Goal: Task Accomplishment & Management: Complete application form

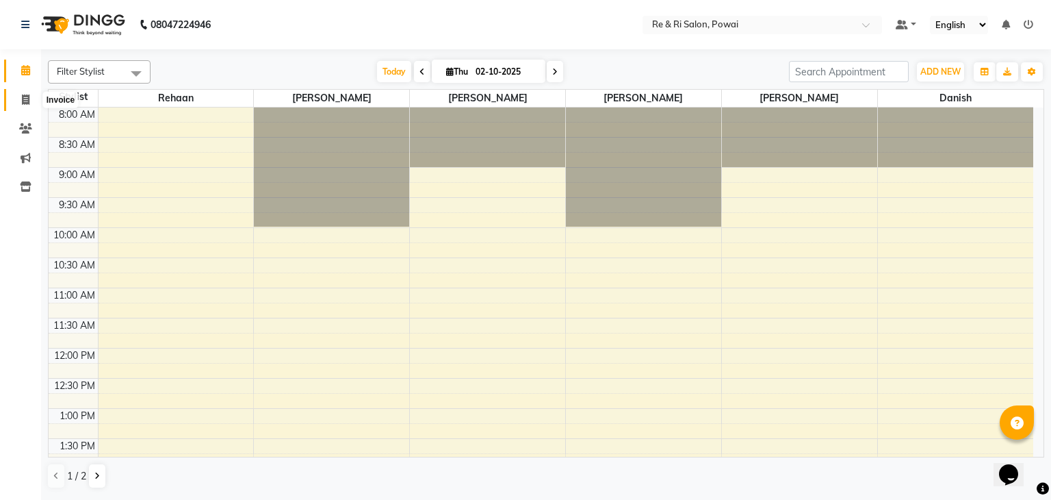
click at [30, 94] on span at bounding box center [26, 100] width 24 height 16
select select "service"
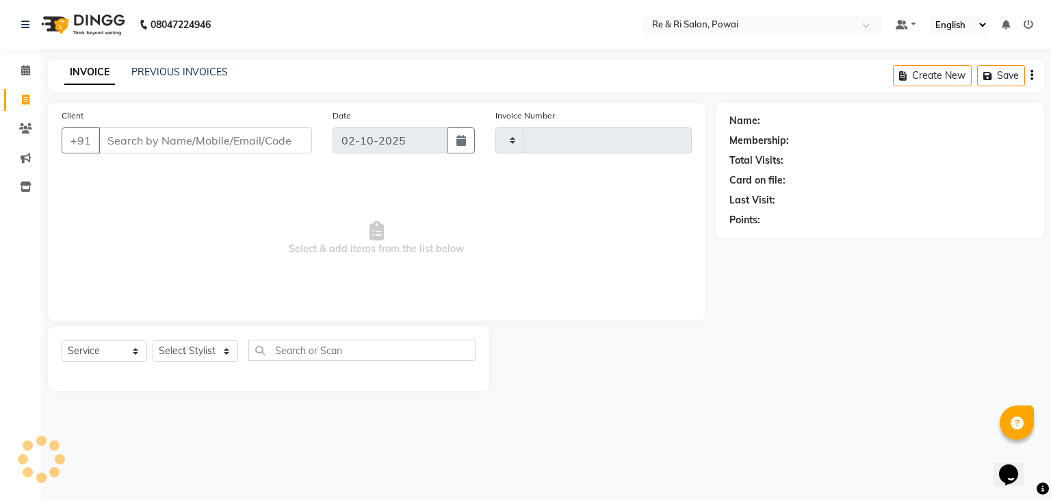
type input "2519"
select select "5364"
click at [127, 140] on input "Client" at bounding box center [206, 140] width 214 height 26
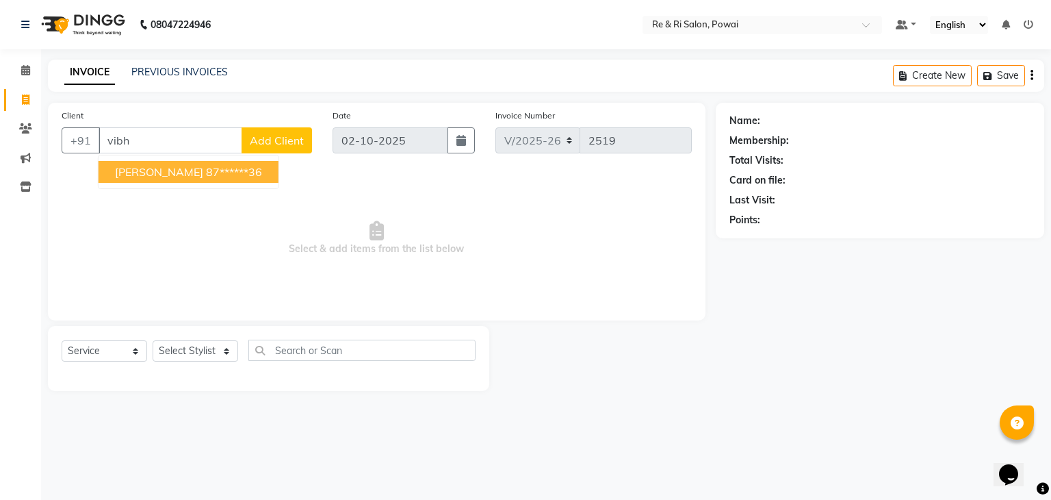
click at [148, 141] on input "vibh" at bounding box center [171, 140] width 144 height 26
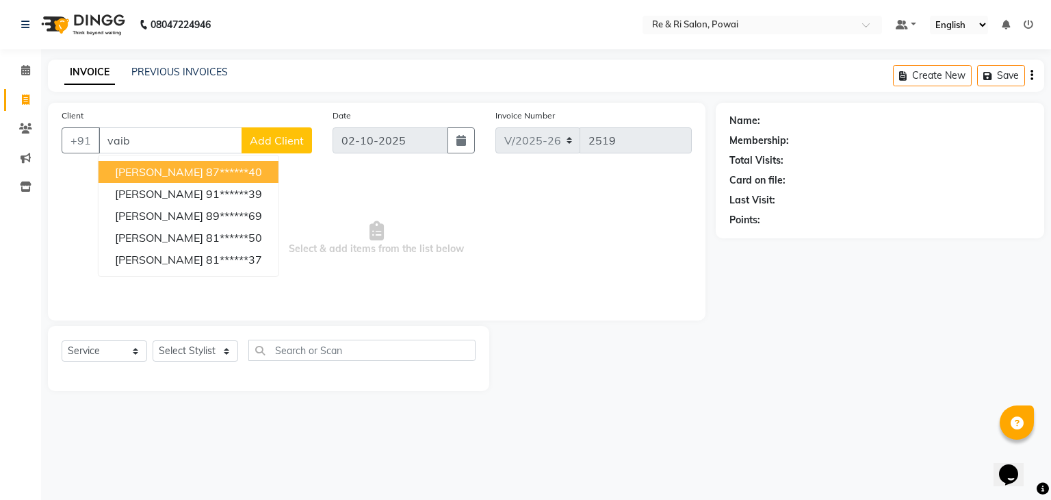
click at [167, 140] on input "vaib" at bounding box center [171, 140] width 144 height 26
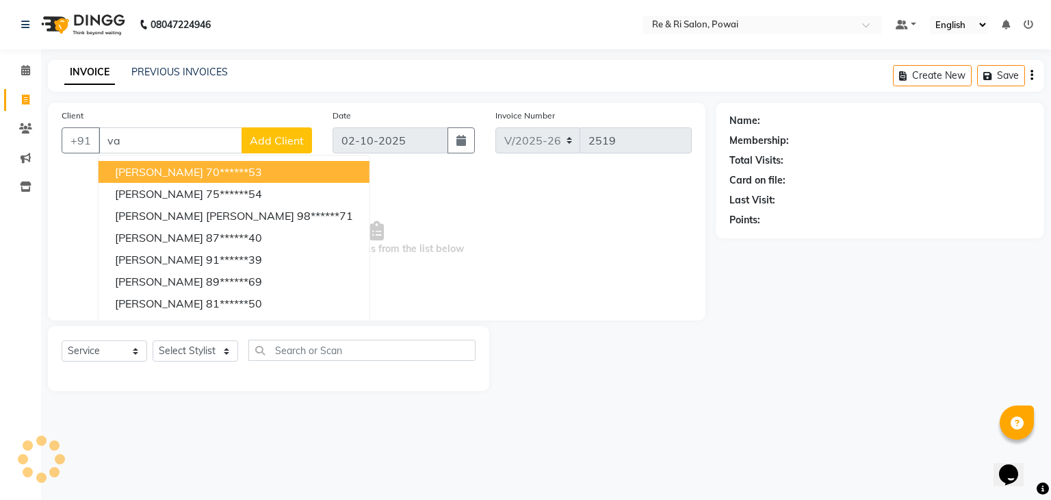
type input "v"
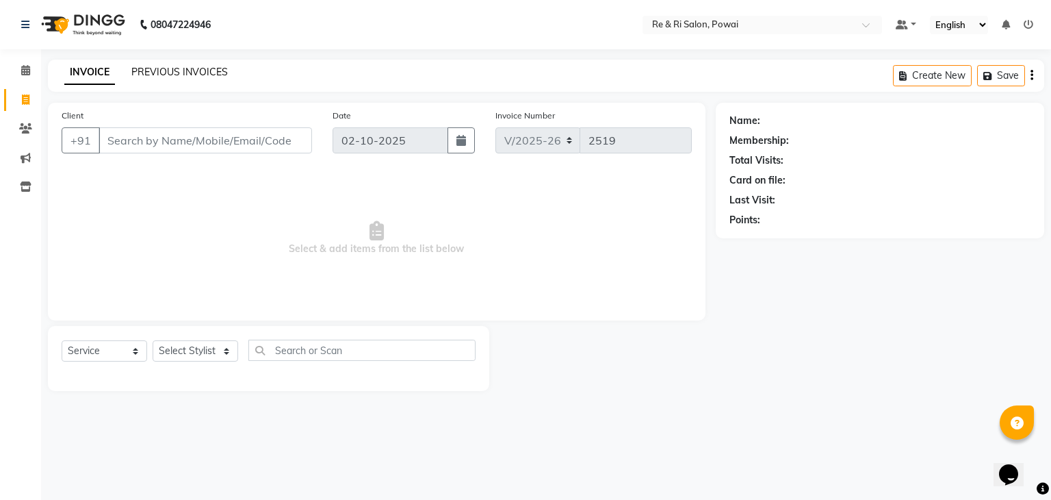
click at [192, 73] on link "PREVIOUS INVOICES" at bounding box center [179, 72] width 97 height 12
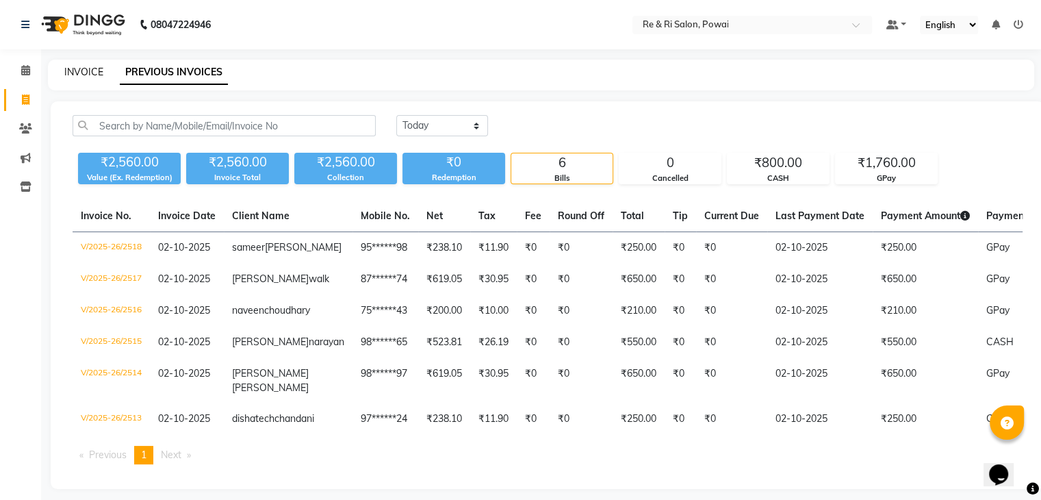
click at [77, 75] on link "INVOICE" at bounding box center [83, 72] width 39 height 12
select select "service"
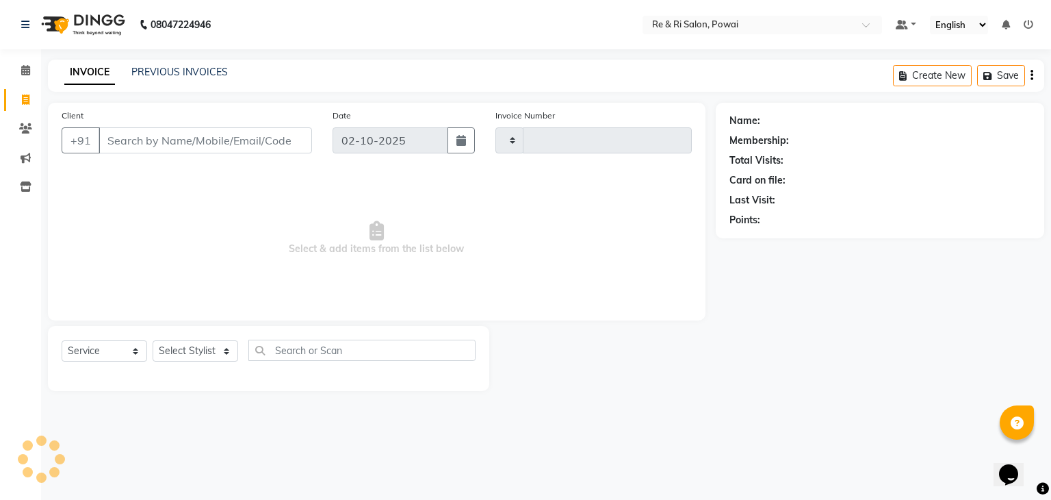
type input "2519"
select select "5364"
click at [133, 138] on input "Client" at bounding box center [206, 140] width 214 height 26
type input "m"
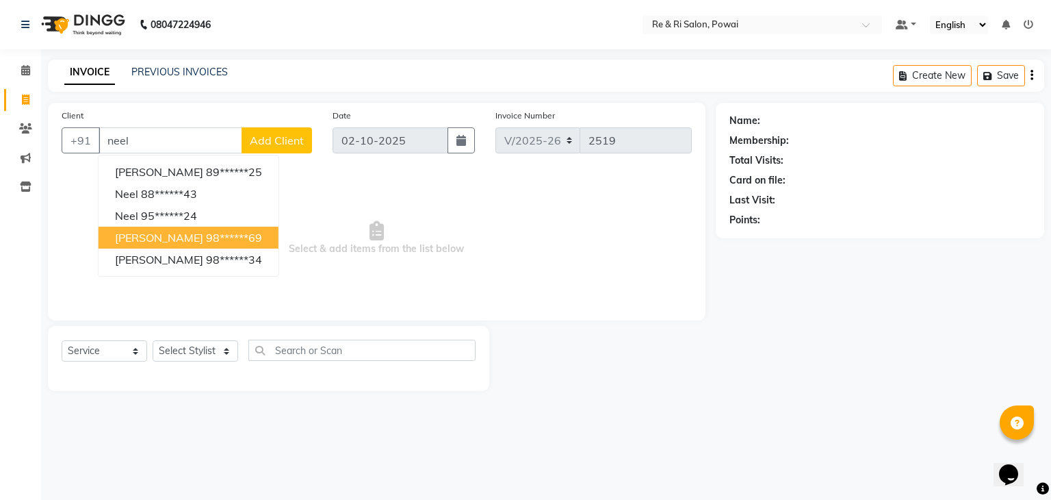
click at [154, 246] on button "[PERSON_NAME] 98******69" at bounding box center [189, 238] width 180 height 22
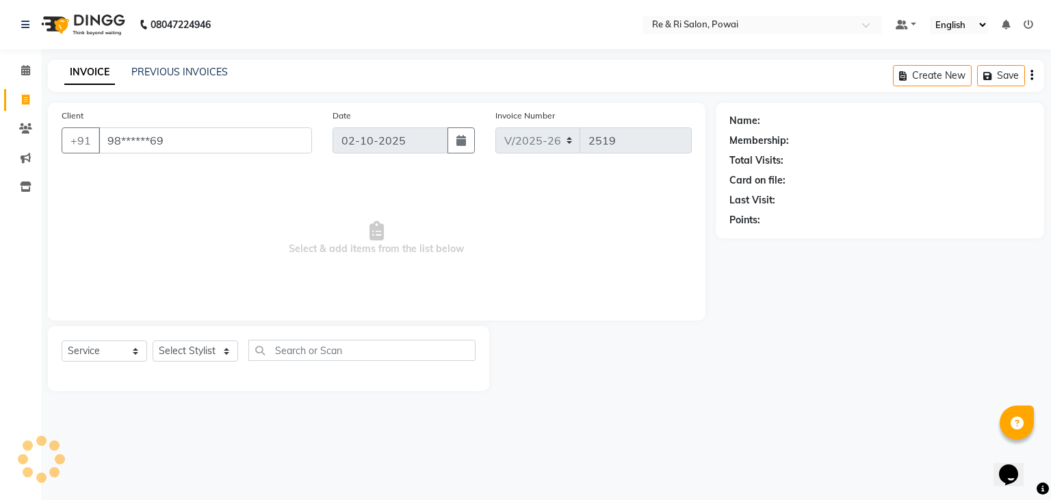
type input "98******69"
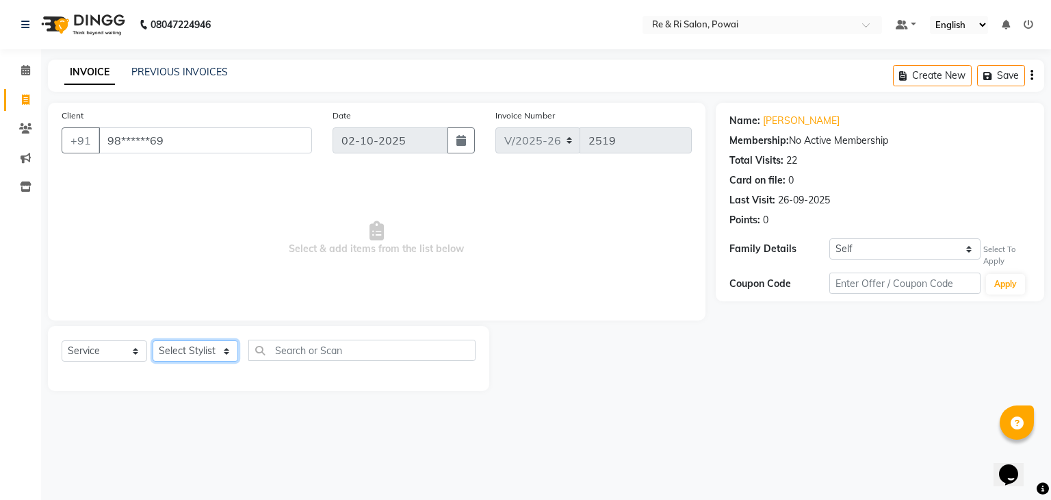
drag, startPoint x: 220, startPoint y: 346, endPoint x: 183, endPoint y: 314, distance: 49.0
click at [183, 314] on div "Client +91 98******69 Date [DATE] Invoice Number V/2025 V/[PHONE_NUMBER] Select…" at bounding box center [377, 247] width 678 height 288
select select "36183"
click at [153, 341] on select "Select Stylist [PERSON_NAME] Danish Poonam [PERSON_NAME] [PERSON_NAME] [PERSON_…" at bounding box center [196, 350] width 86 height 21
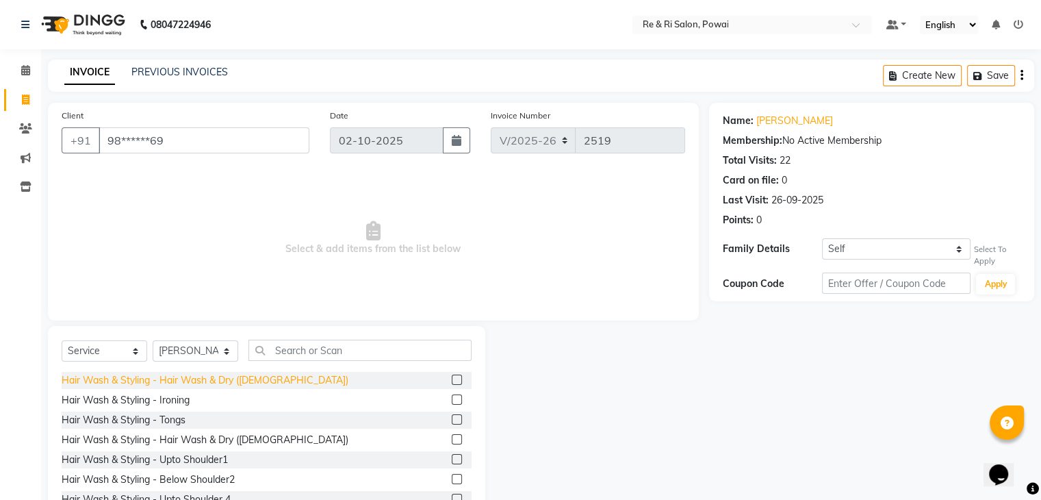
click at [244, 380] on div "Hair Wash & Styling - Hair Wash & Dry ([DEMOGRAPHIC_DATA])" at bounding box center [205, 380] width 287 height 14
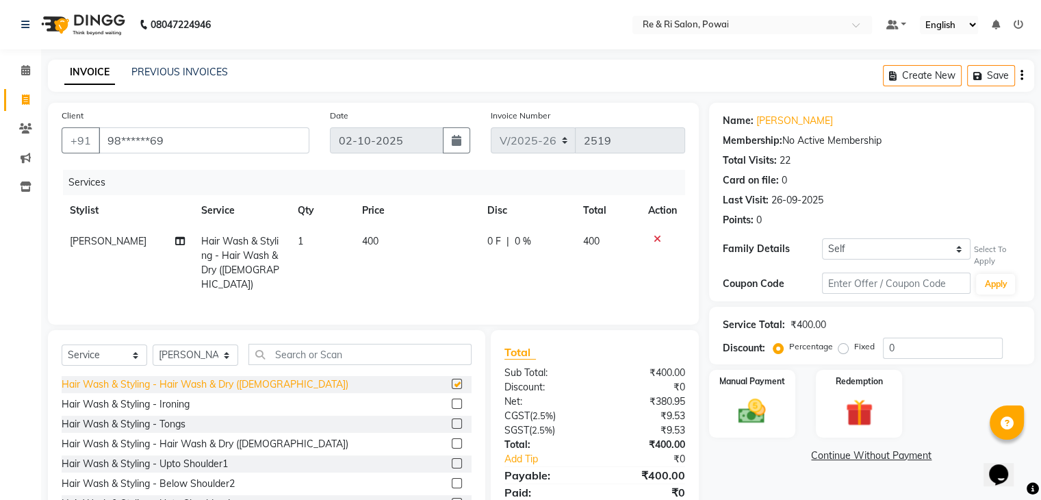
checkbox input "false"
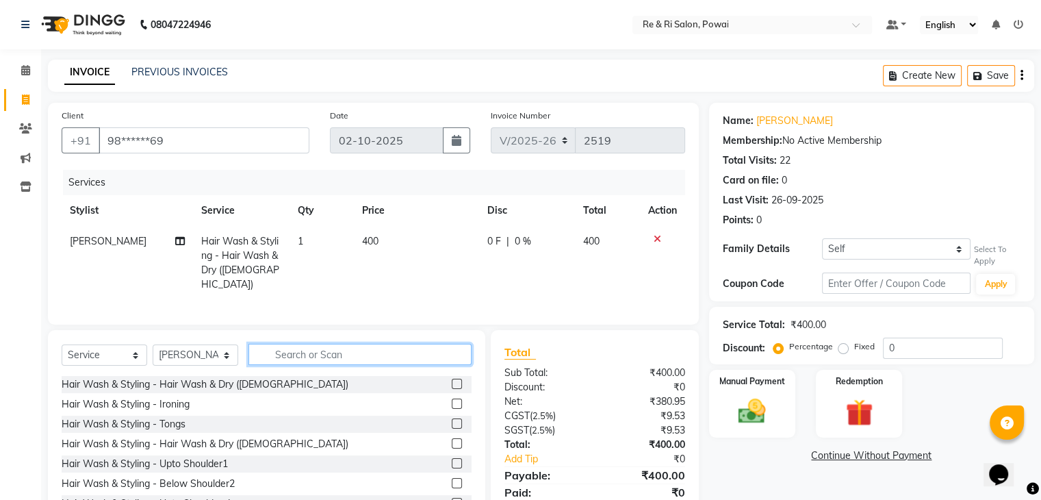
click at [287, 354] on input "text" at bounding box center [359, 354] width 223 height 21
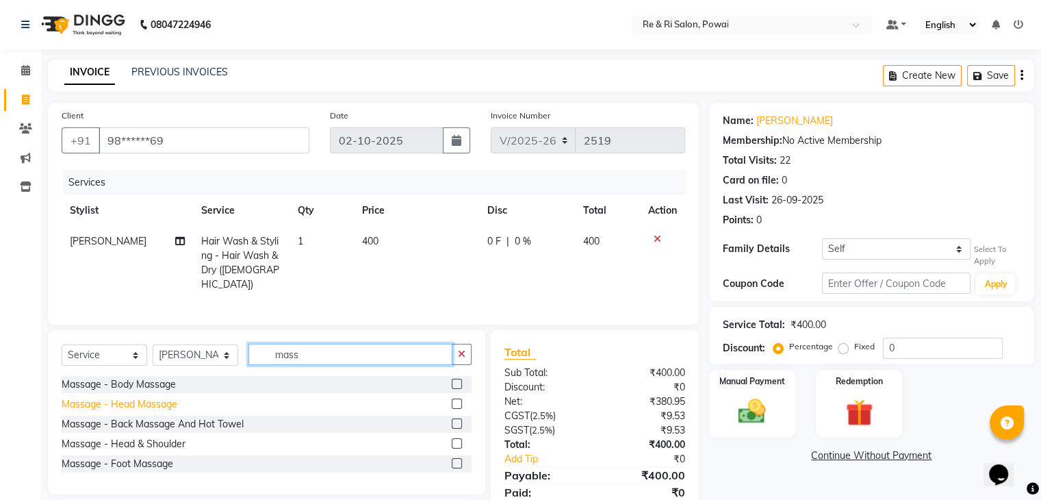
type input "mass"
click at [128, 402] on div "Massage - Head Massage" at bounding box center [120, 404] width 116 height 14
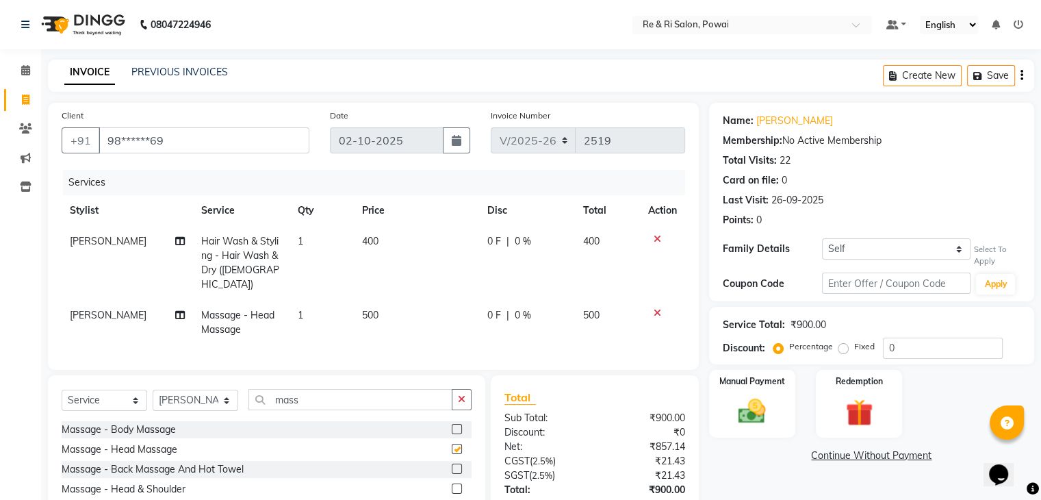
checkbox input "false"
click at [476, 238] on td "400" at bounding box center [416, 263] width 125 height 74
select select "36183"
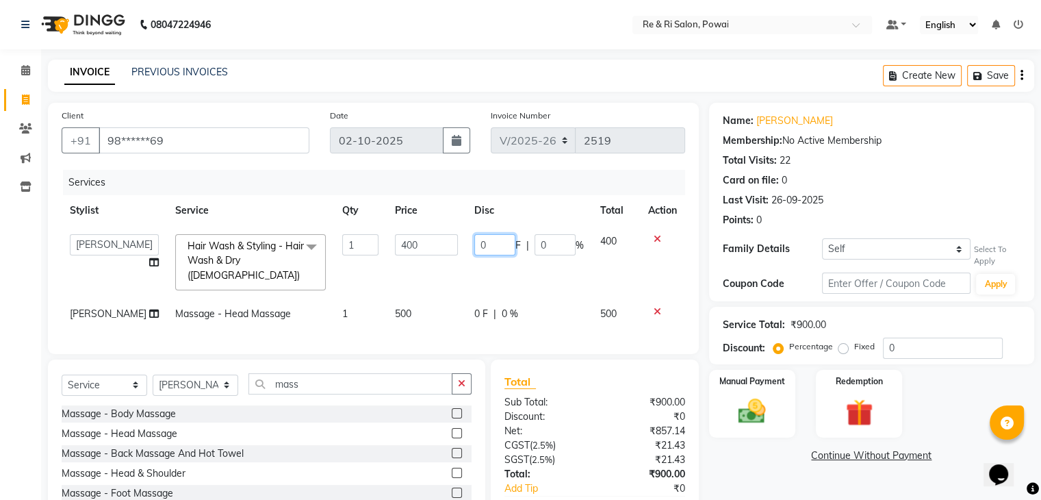
click at [485, 242] on input "0" at bounding box center [494, 244] width 41 height 21
type input "50"
click at [453, 279] on td "400" at bounding box center [426, 262] width 79 height 73
select select "36183"
click at [479, 311] on span "0 F" at bounding box center [481, 314] width 14 height 14
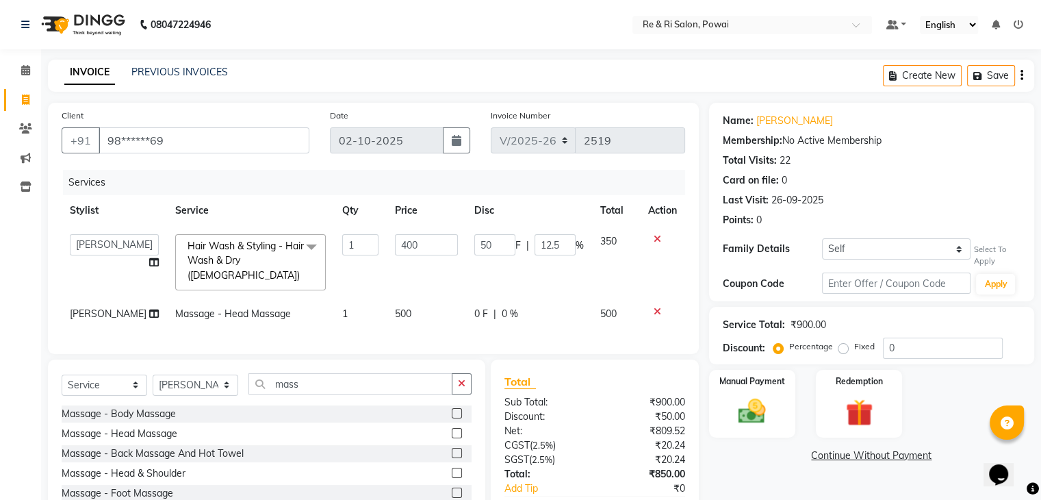
select select "36183"
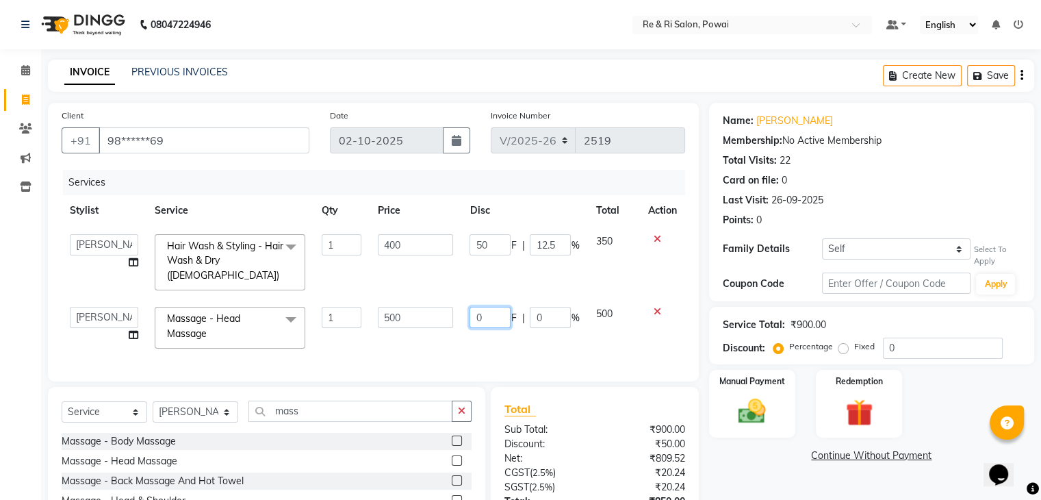
click at [479, 311] on input "0" at bounding box center [490, 317] width 41 height 21
type input "100"
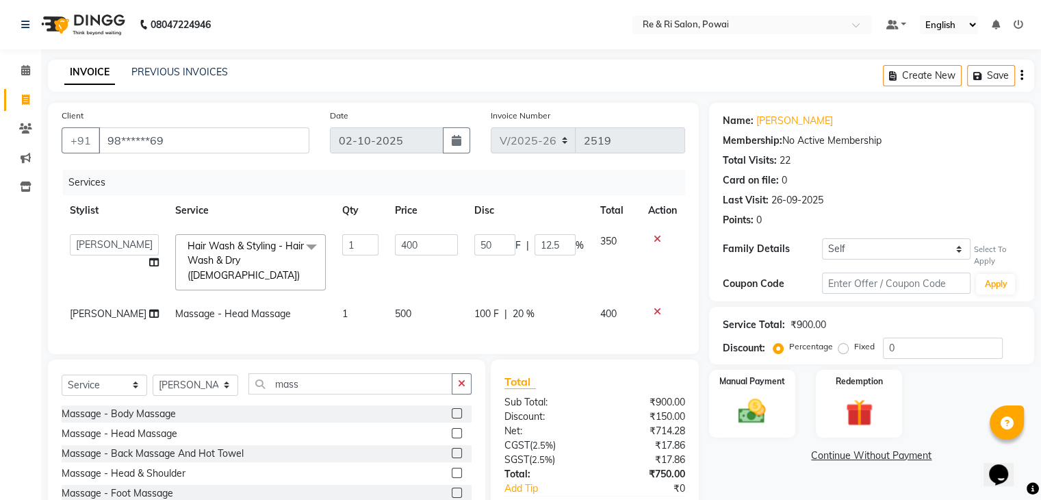
click at [450, 354] on div "Client +91 98******69 Date [DATE] Invoice Number V/2025 V/[PHONE_NUMBER] Servic…" at bounding box center [373, 228] width 651 height 251
click at [756, 412] on img at bounding box center [752, 411] width 46 height 33
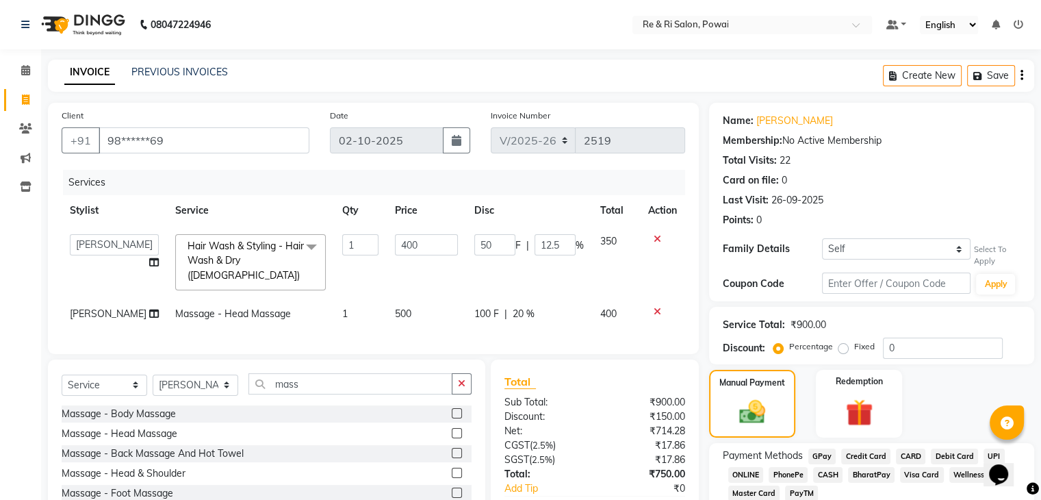
scroll to position [92, 0]
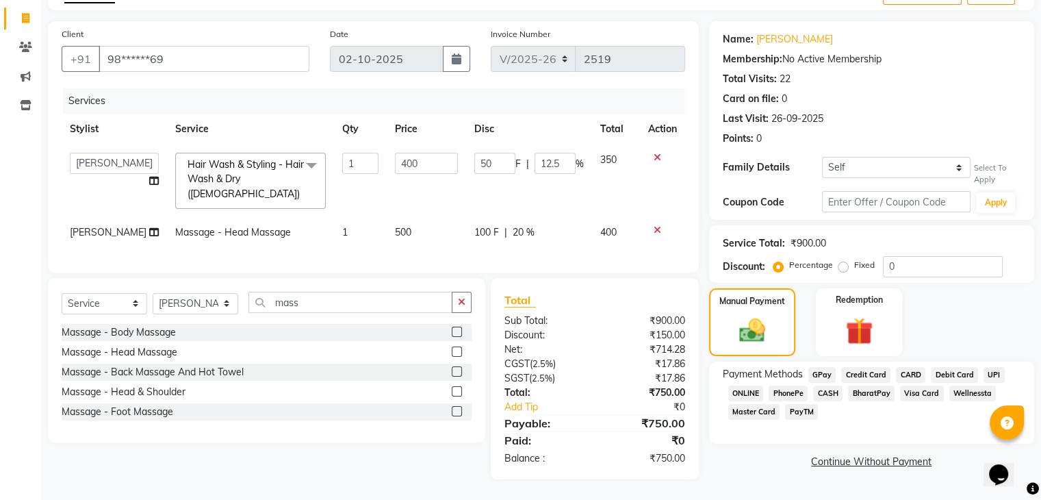
click at [825, 385] on span "CASH" at bounding box center [827, 393] width 29 height 16
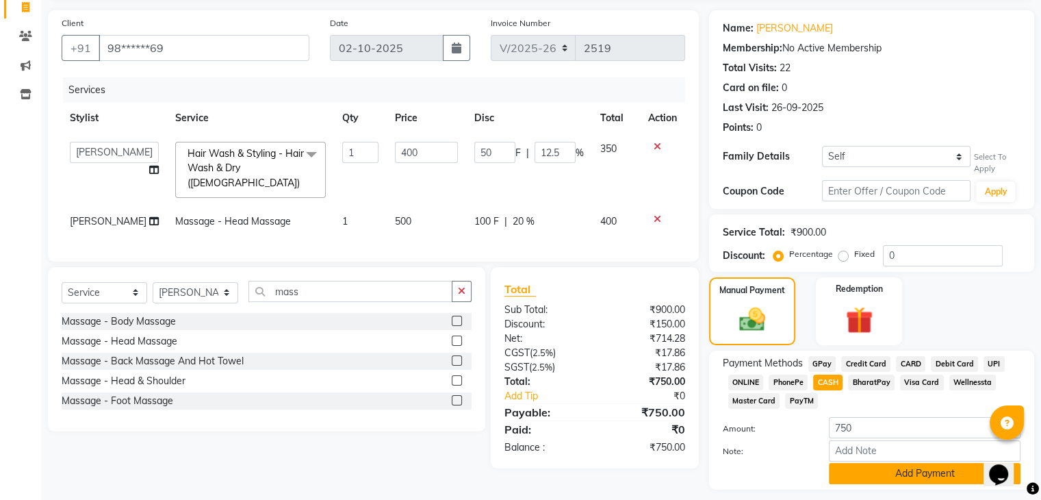
click at [885, 478] on button "Add Payment" at bounding box center [925, 473] width 192 height 21
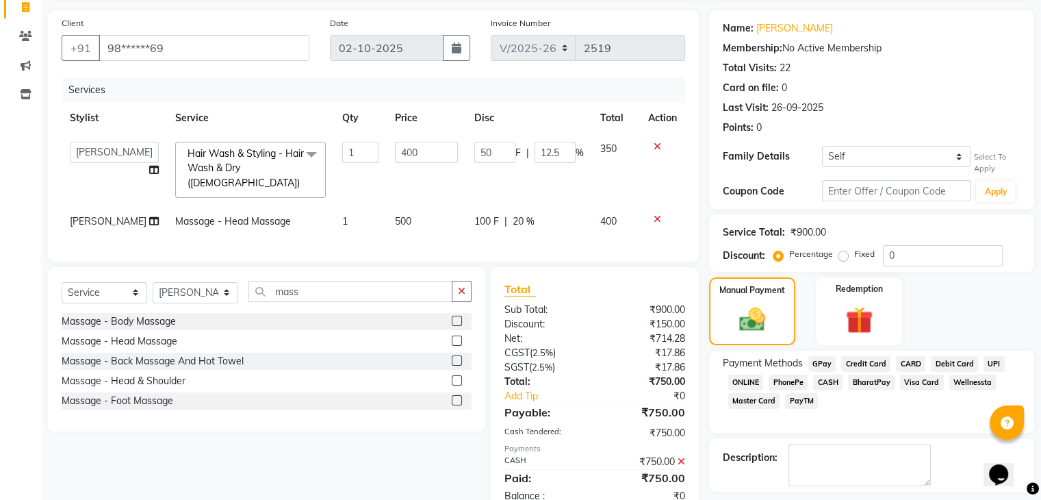
scroll to position [151, 0]
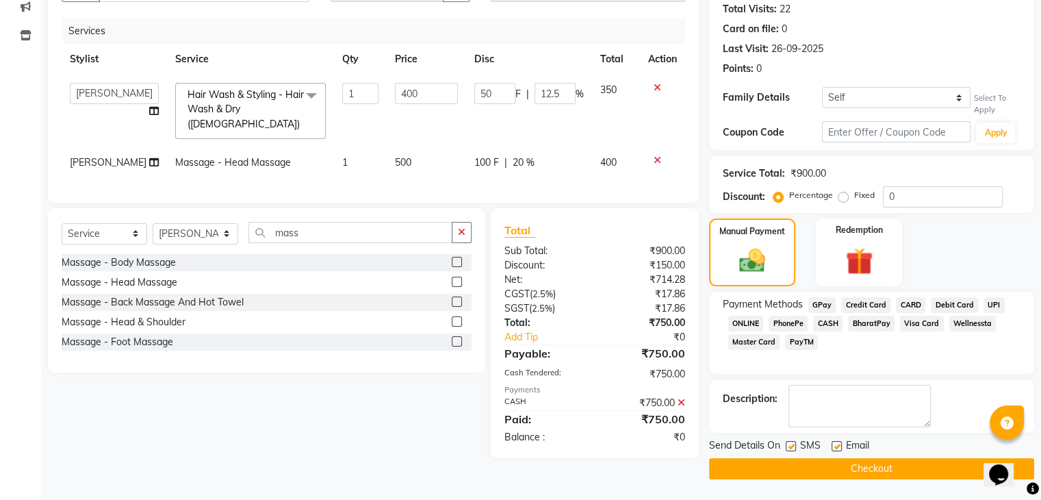
click at [818, 303] on span "GPay" at bounding box center [822, 305] width 28 height 16
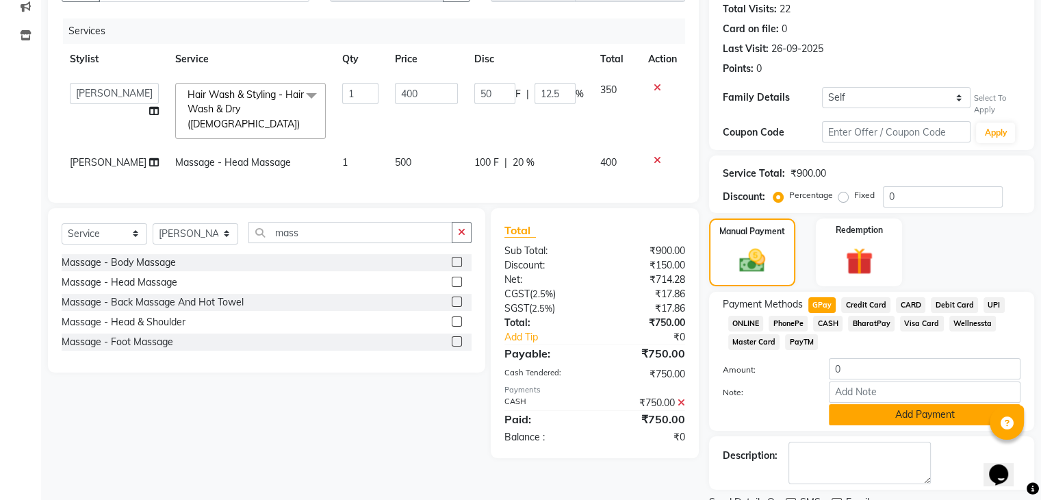
click at [886, 413] on button "Add Payment" at bounding box center [925, 414] width 192 height 21
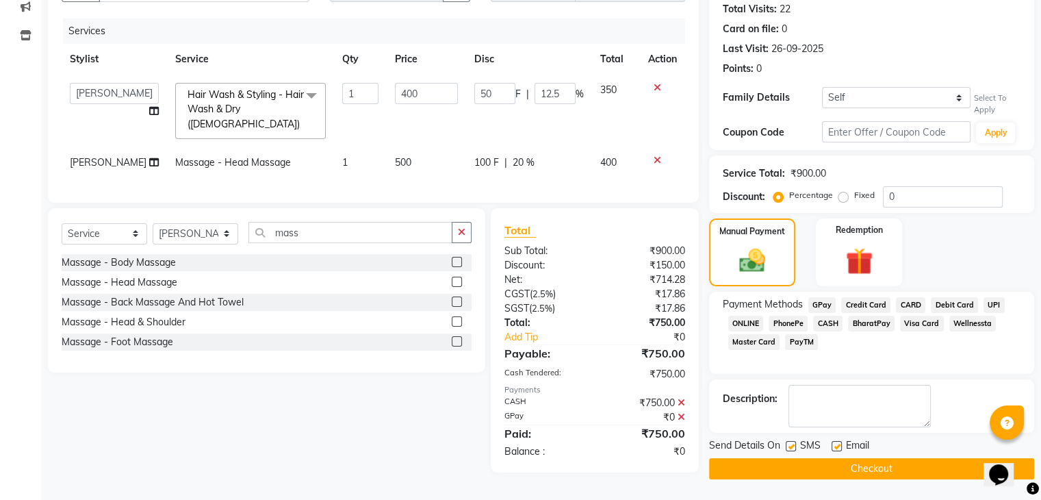
click at [791, 446] on label at bounding box center [791, 446] width 10 height 10
click at [791, 446] on input "checkbox" at bounding box center [790, 446] width 9 height 9
checkbox input "false"
click at [834, 444] on label at bounding box center [837, 446] width 10 height 10
click at [834, 444] on input "checkbox" at bounding box center [836, 446] width 9 height 9
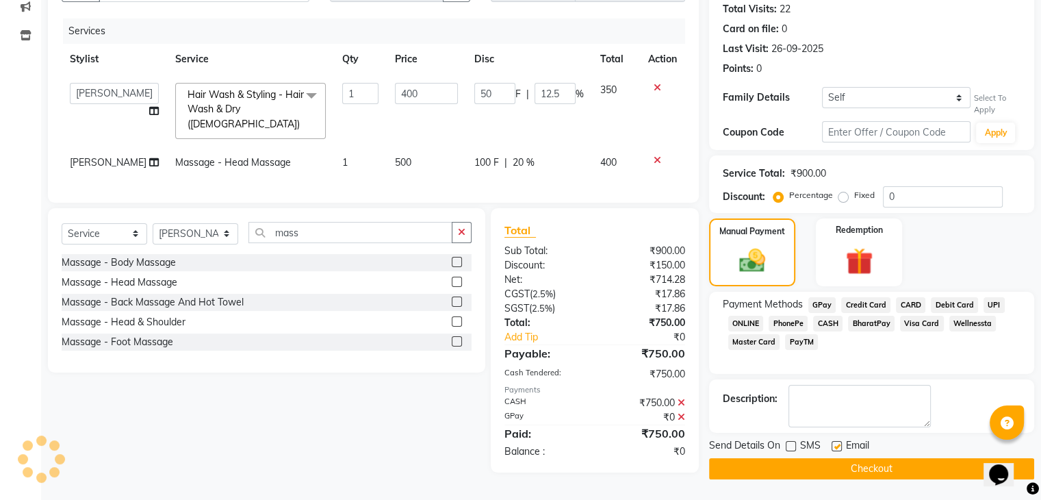
checkbox input "false"
click at [810, 469] on button "Checkout" at bounding box center [871, 468] width 325 height 21
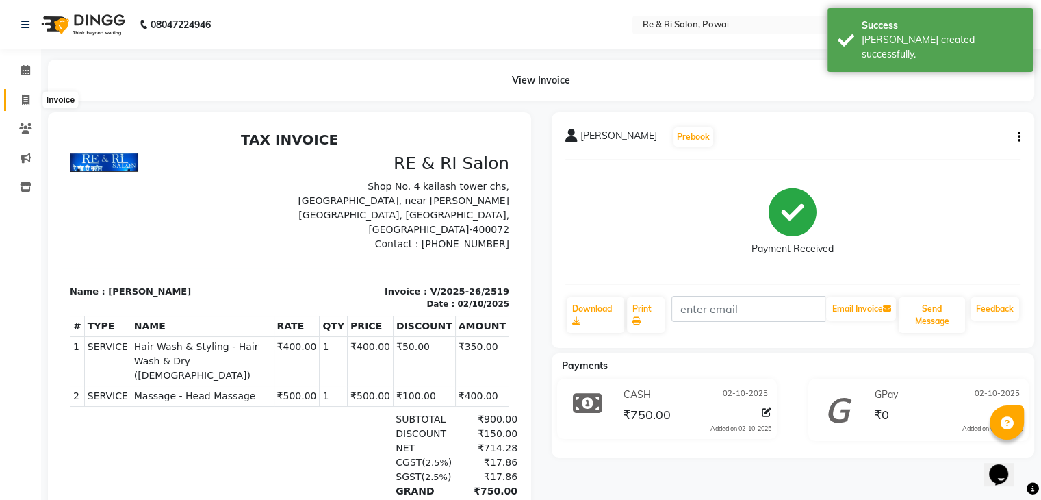
click at [27, 102] on icon at bounding box center [26, 99] width 8 height 10
select select "5364"
select select "service"
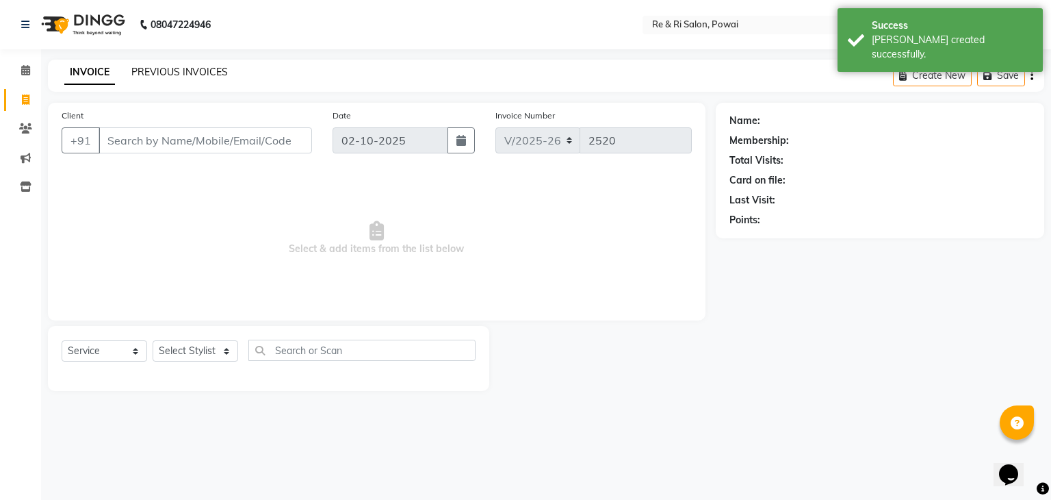
click at [143, 75] on link "PREVIOUS INVOICES" at bounding box center [179, 72] width 97 height 12
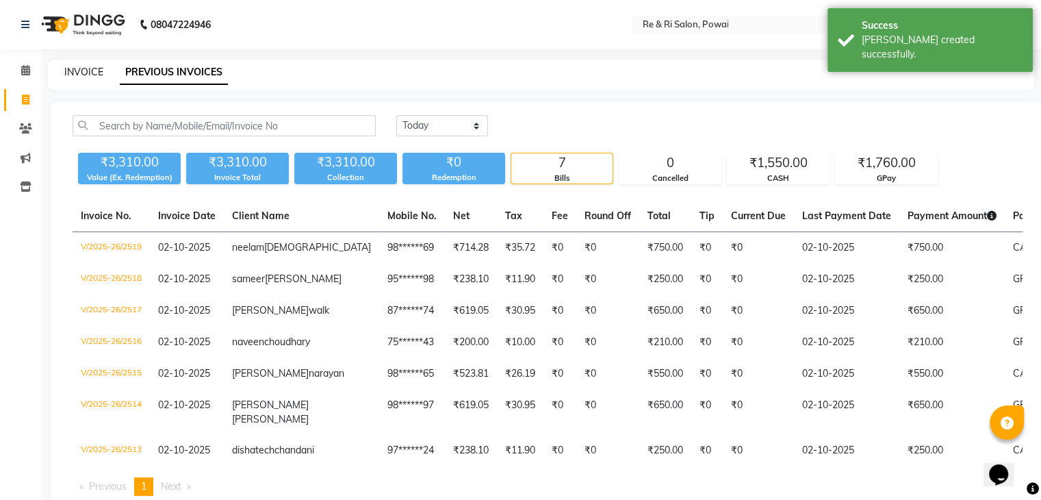
click at [92, 70] on link "INVOICE" at bounding box center [83, 72] width 39 height 12
select select "5364"
select select "service"
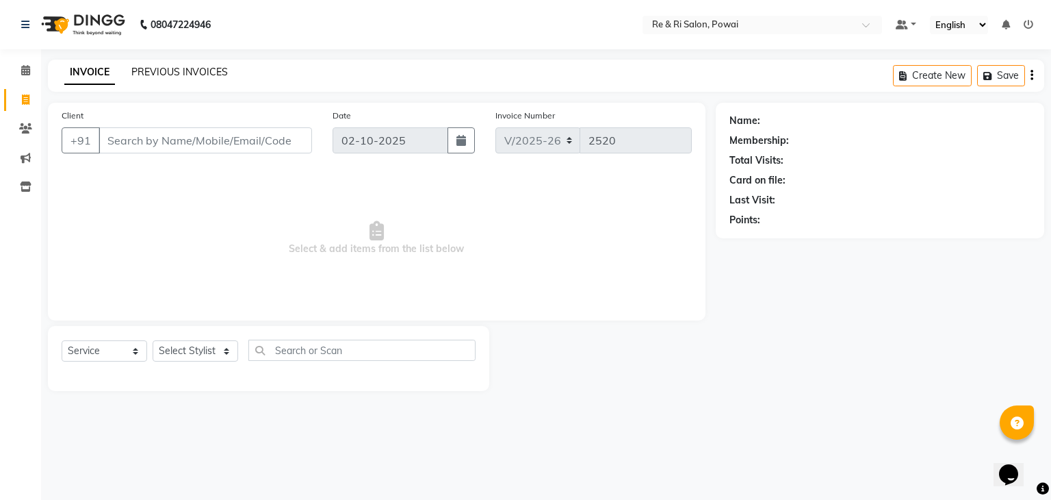
click at [136, 70] on link "PREVIOUS INVOICES" at bounding box center [179, 72] width 97 height 12
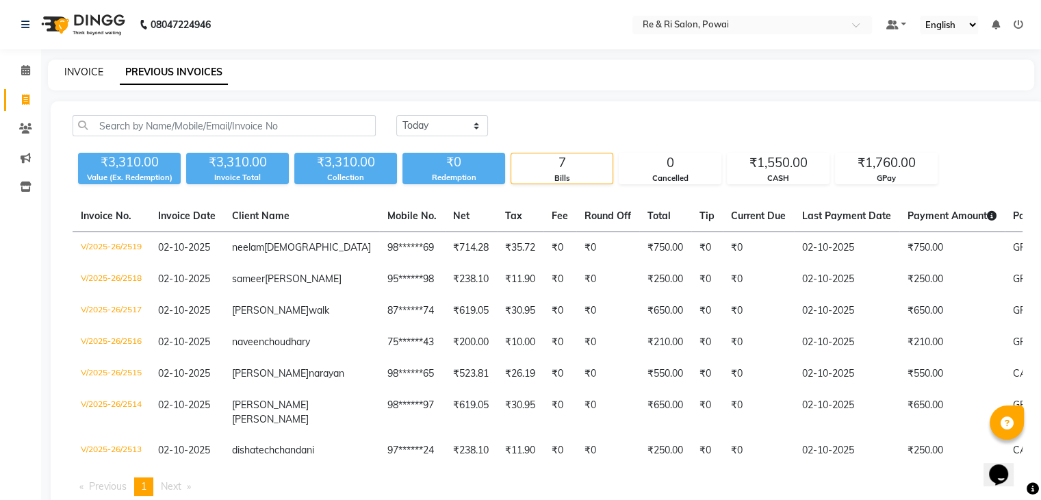
click at [90, 69] on link "INVOICE" at bounding box center [83, 72] width 39 height 12
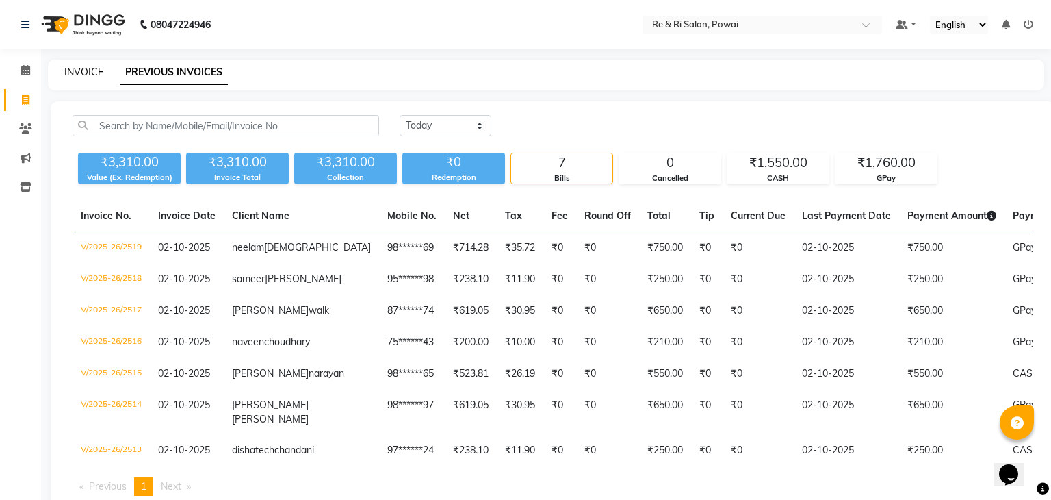
select select "5364"
select select "service"
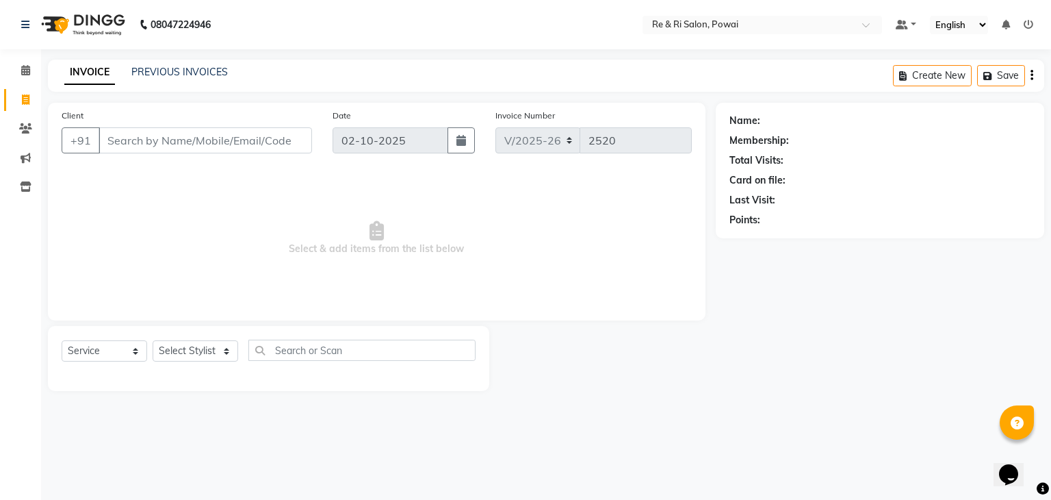
click at [126, 127] on div "Client +91" at bounding box center [186, 136] width 271 height 56
click at [125, 142] on input "Client" at bounding box center [206, 140] width 214 height 26
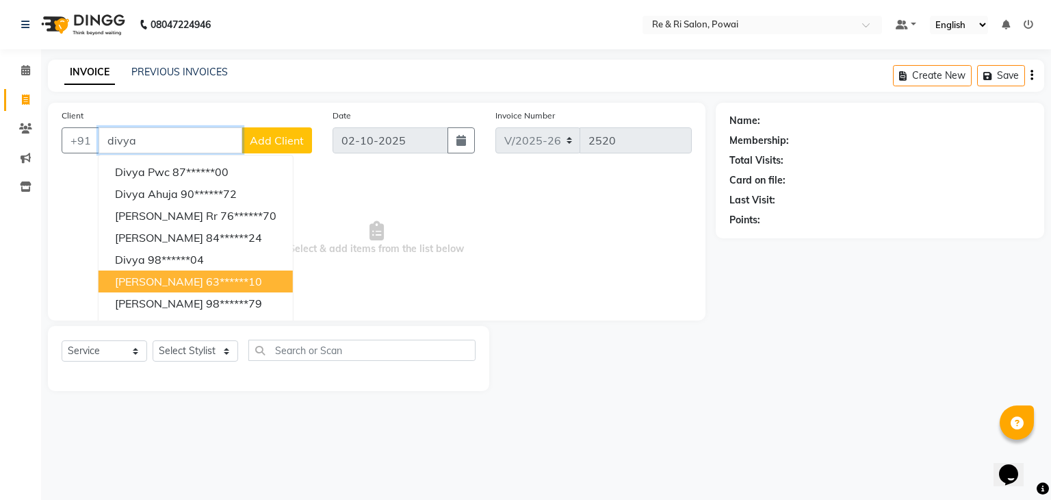
click at [171, 283] on span "[PERSON_NAME]" at bounding box center [159, 281] width 88 height 14
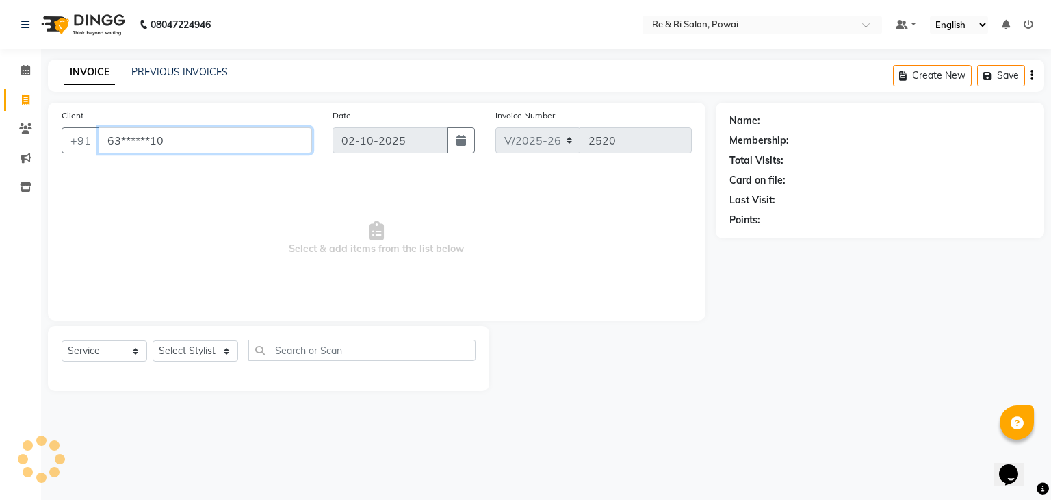
type input "63******10"
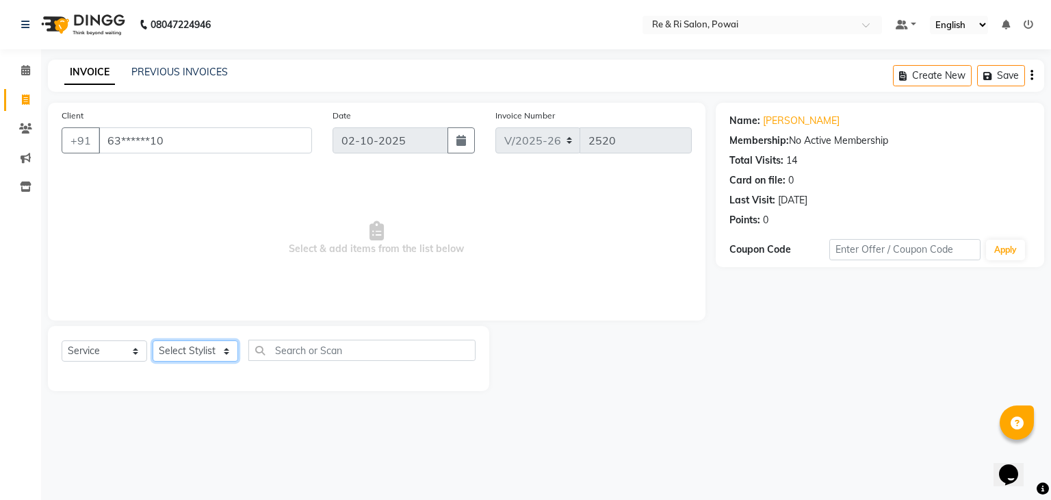
click at [227, 350] on select "Select Stylist [PERSON_NAME] Danish Poonam [PERSON_NAME] [PERSON_NAME] [PERSON_…" at bounding box center [196, 350] width 86 height 21
select select "36183"
click at [153, 341] on select "Select Stylist [PERSON_NAME] Danish Poonam [PERSON_NAME] [PERSON_NAME] [PERSON_…" at bounding box center [196, 350] width 86 height 21
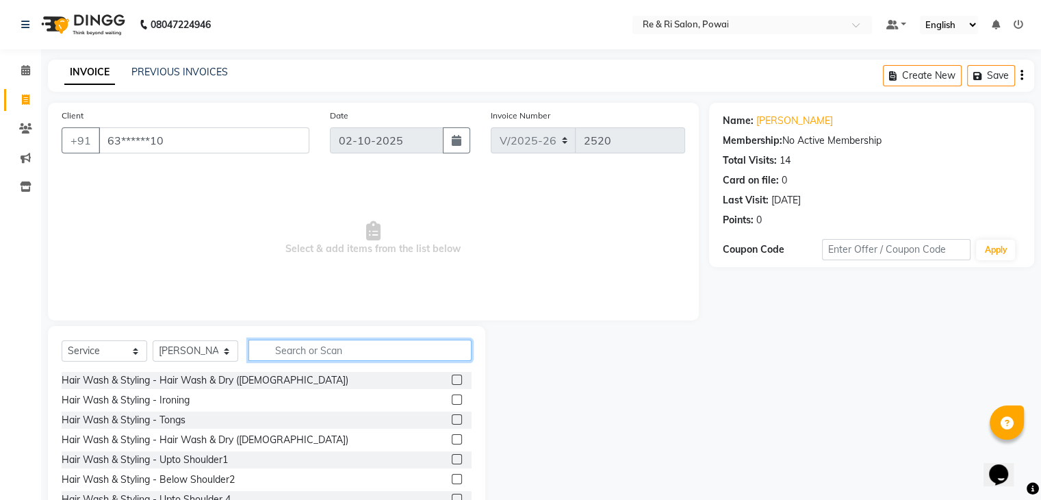
click at [281, 354] on input "text" at bounding box center [359, 349] width 223 height 21
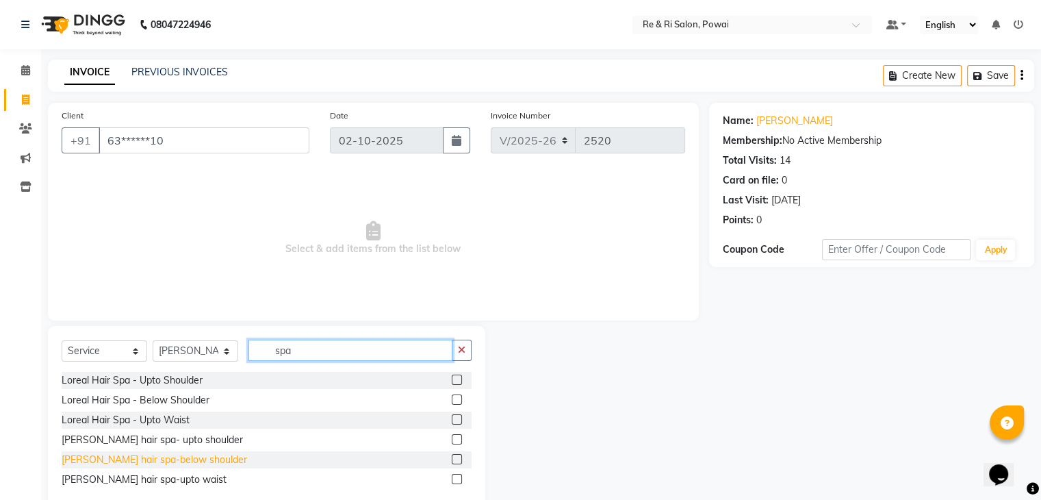
type input "spa"
click at [165, 461] on div "[PERSON_NAME] hair spa-below shoulder" at bounding box center [154, 459] width 185 height 14
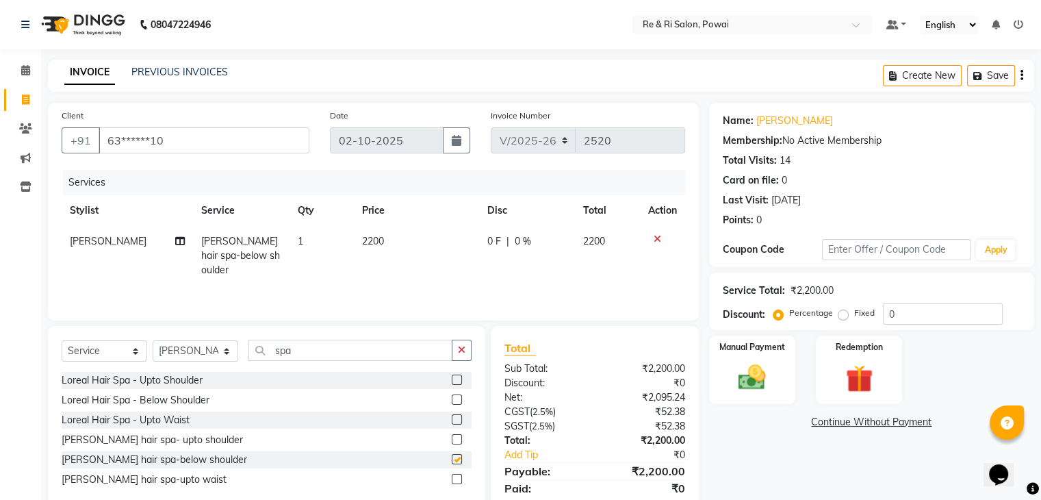
checkbox input "false"
click at [502, 239] on div "0 F | 0 %" at bounding box center [526, 241] width 79 height 14
select select "36183"
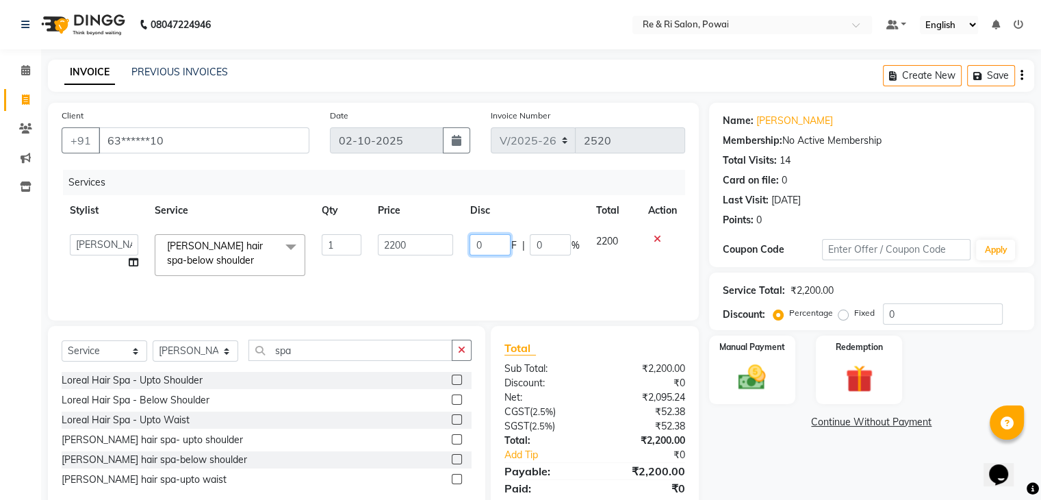
click at [501, 240] on input "0" at bounding box center [490, 244] width 41 height 21
type input "600"
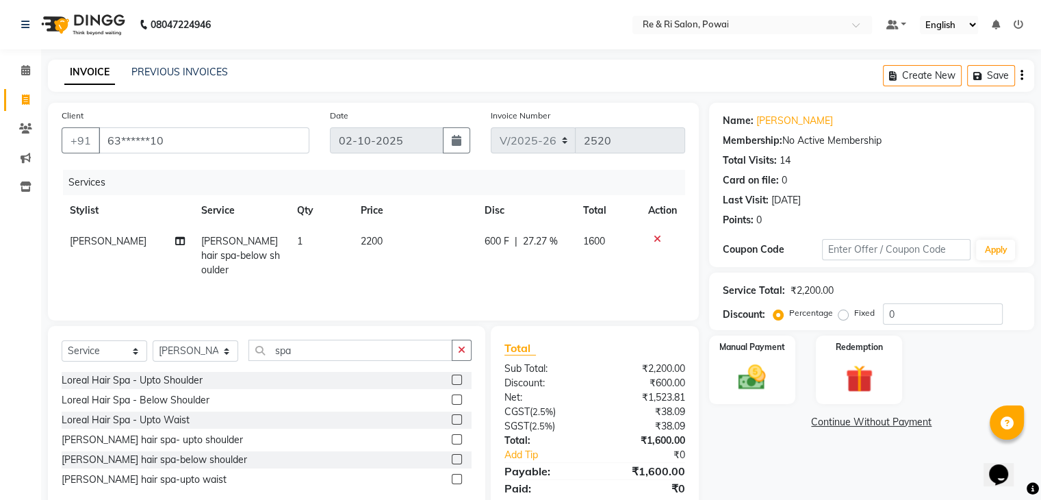
click at [478, 270] on td "600 F | 27.27 %" at bounding box center [525, 256] width 99 height 60
select select "36183"
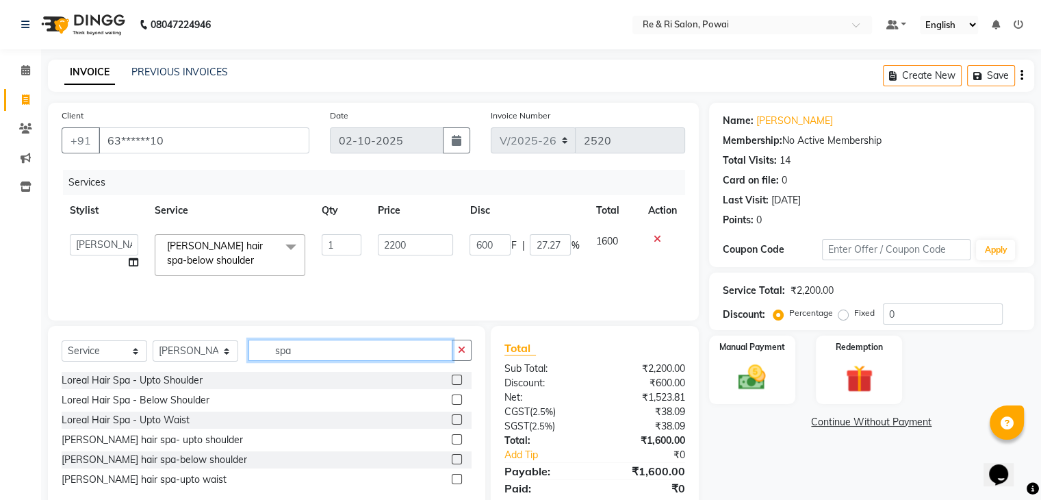
click at [331, 343] on input "spa" at bounding box center [350, 349] width 204 height 21
type input "s"
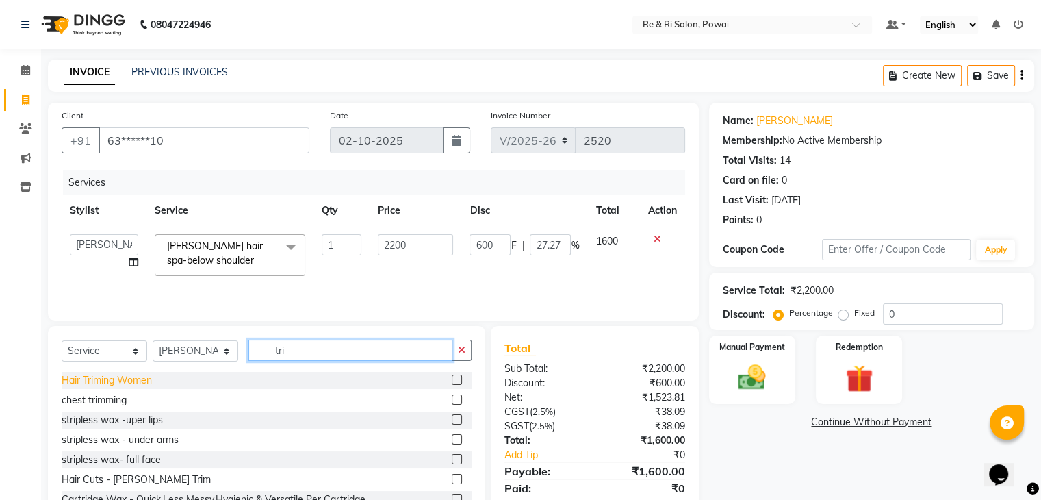
type input "tri"
click at [119, 378] on div "Hair Triming Women" at bounding box center [107, 380] width 90 height 14
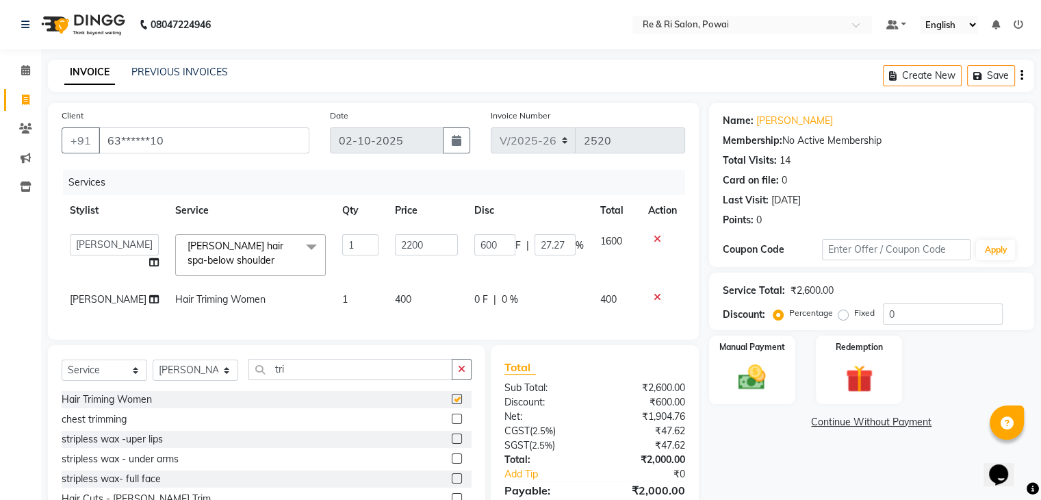
checkbox input "false"
click at [478, 300] on span "0 F" at bounding box center [481, 299] width 14 height 14
select select "36183"
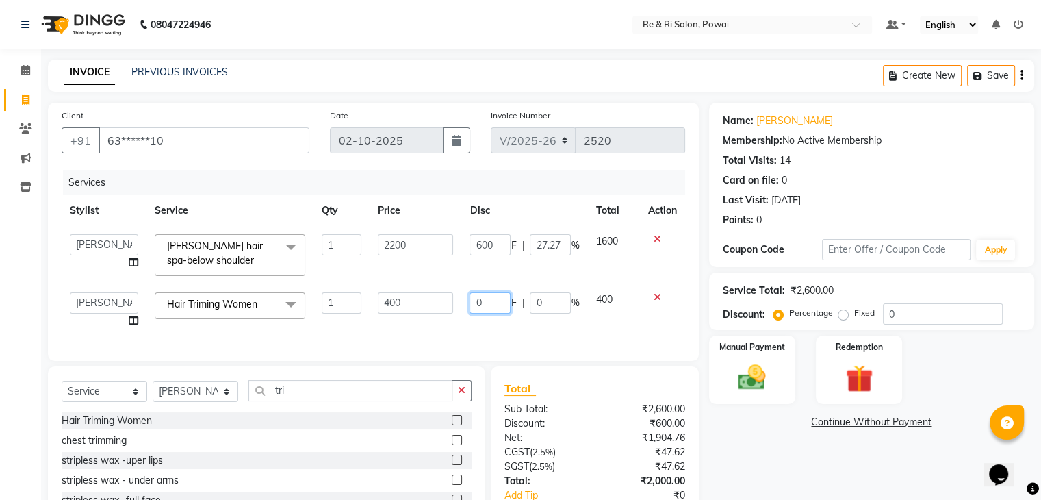
click at [478, 300] on input "0" at bounding box center [490, 302] width 41 height 21
click at [485, 305] on input "0" at bounding box center [490, 302] width 41 height 21
type input "200"
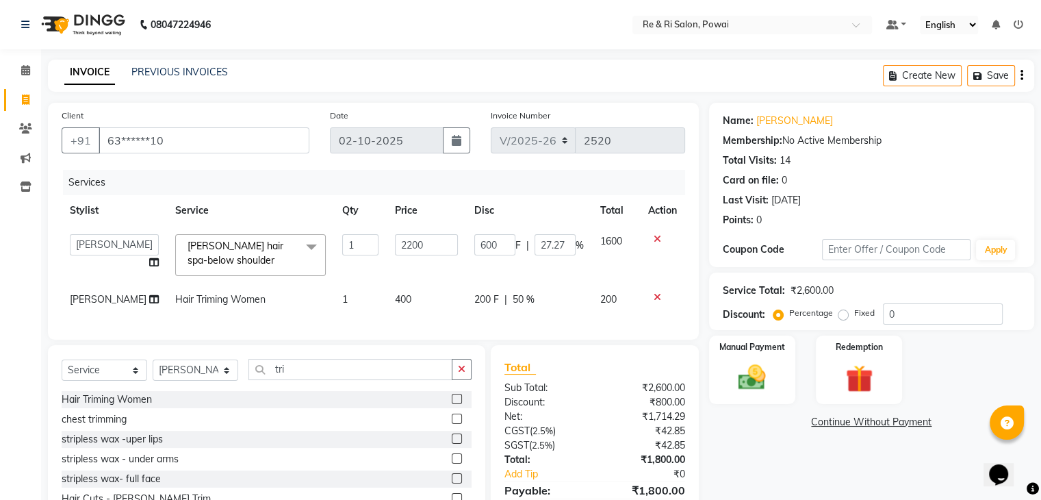
click at [454, 322] on div "Services Stylist Service Qty Price Disc Total Action [PERSON_NAME] Danish Poona…" at bounding box center [374, 248] width 624 height 156
click at [407, 294] on td "400" at bounding box center [426, 299] width 79 height 31
select select "36183"
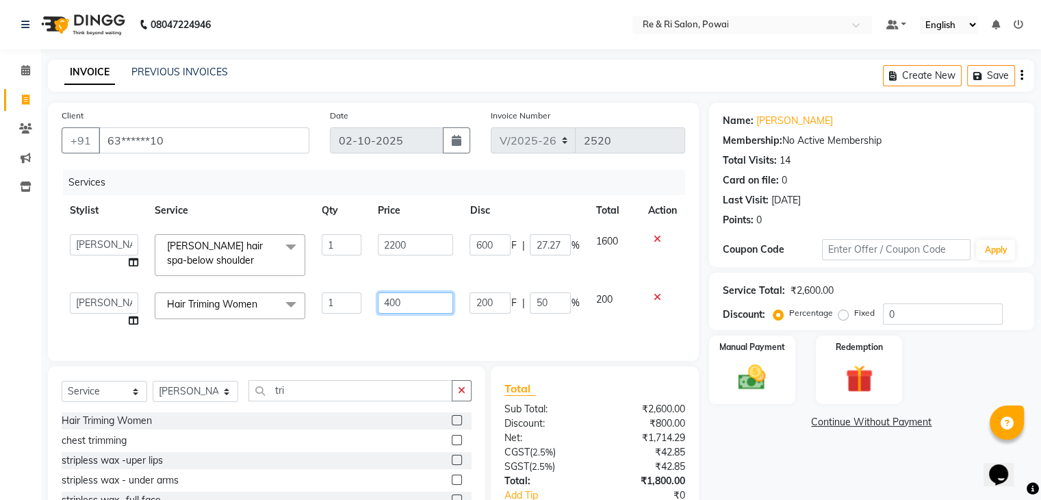
click at [407, 294] on input "400" at bounding box center [415, 302] width 75 height 21
type input "4"
type input "450"
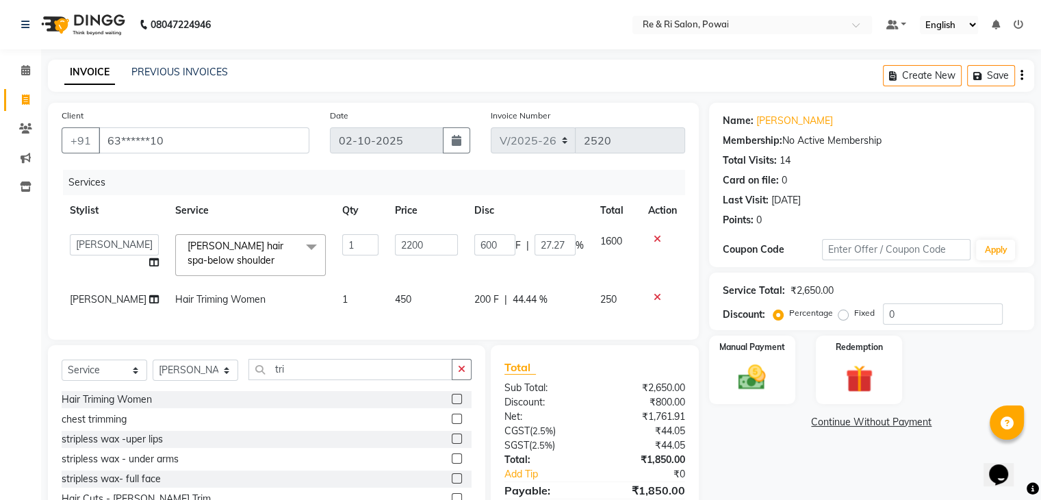
click at [398, 326] on div "Services Stylist Service Qty Price Disc Total Action [PERSON_NAME] Danish Poona…" at bounding box center [374, 248] width 624 height 156
click at [468, 310] on td "200 F | 44.44 %" at bounding box center [529, 299] width 126 height 31
select select "36183"
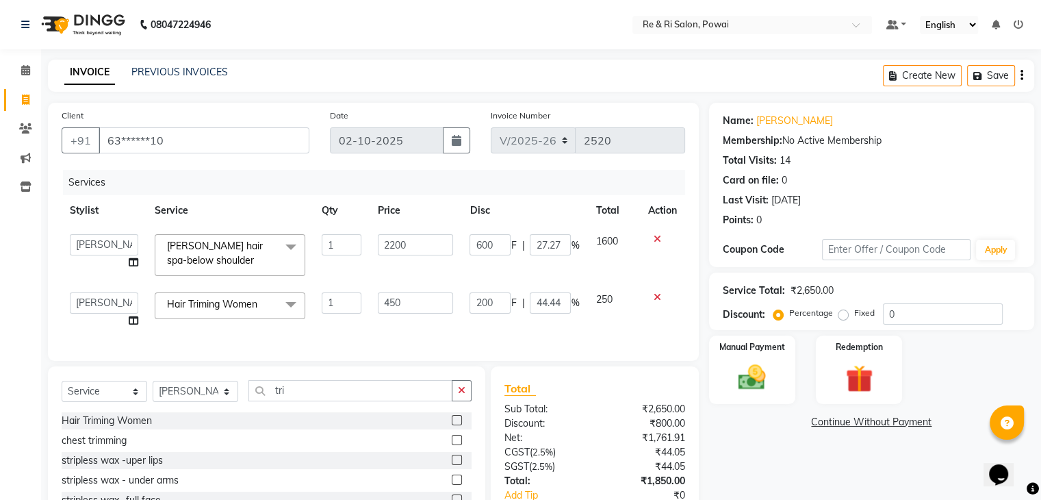
scroll to position [99, 0]
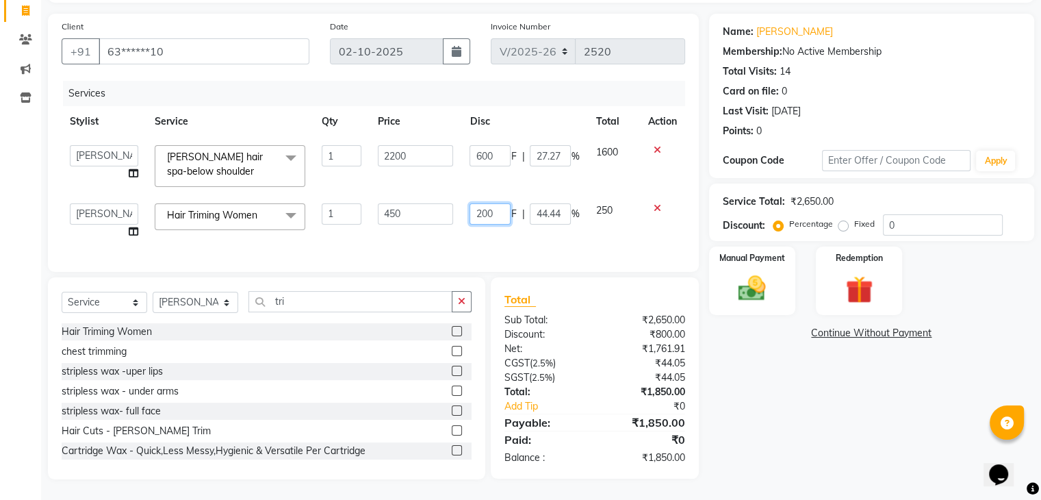
click at [504, 206] on input "200" at bounding box center [490, 213] width 41 height 21
type input "2"
type input "250"
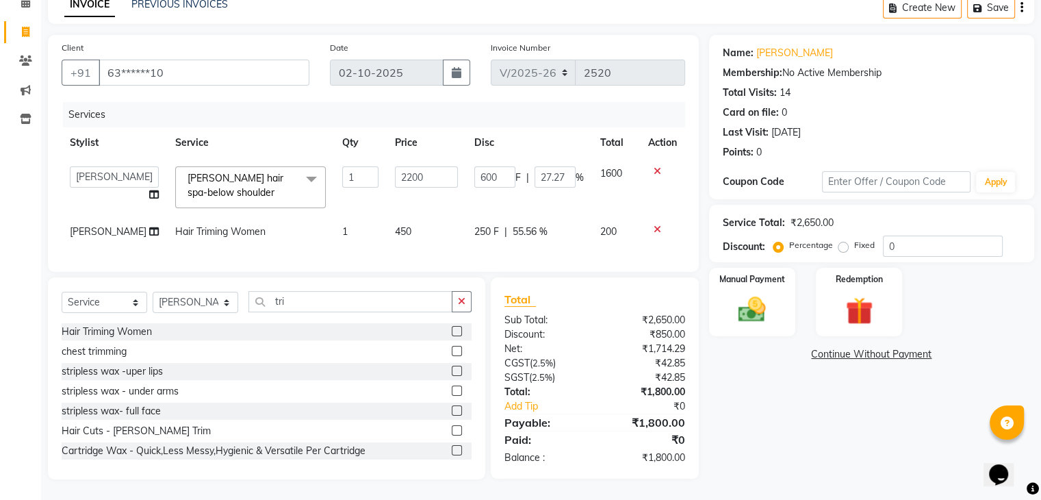
click at [431, 235] on td "450" at bounding box center [426, 231] width 79 height 31
select select "36183"
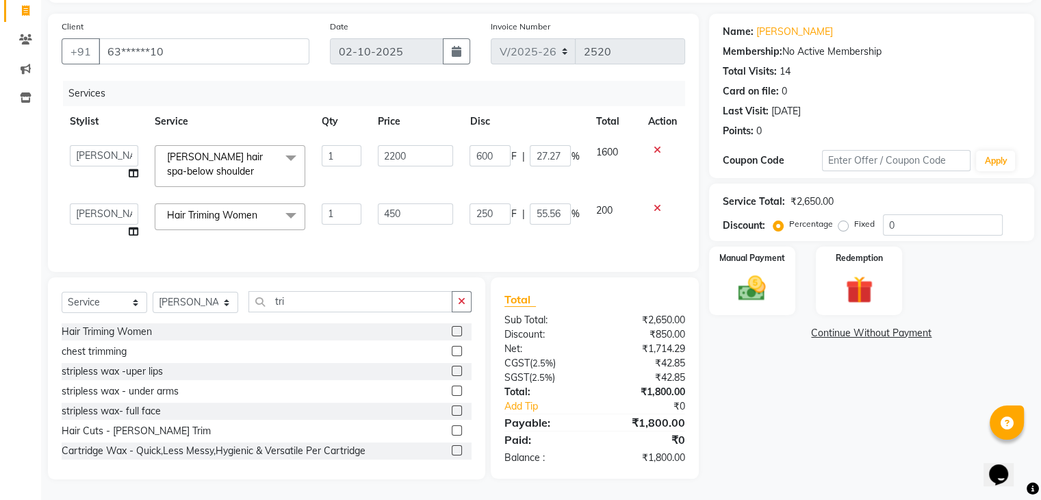
click at [431, 235] on td "450" at bounding box center [416, 221] width 92 height 52
click at [759, 279] on img at bounding box center [752, 288] width 46 height 33
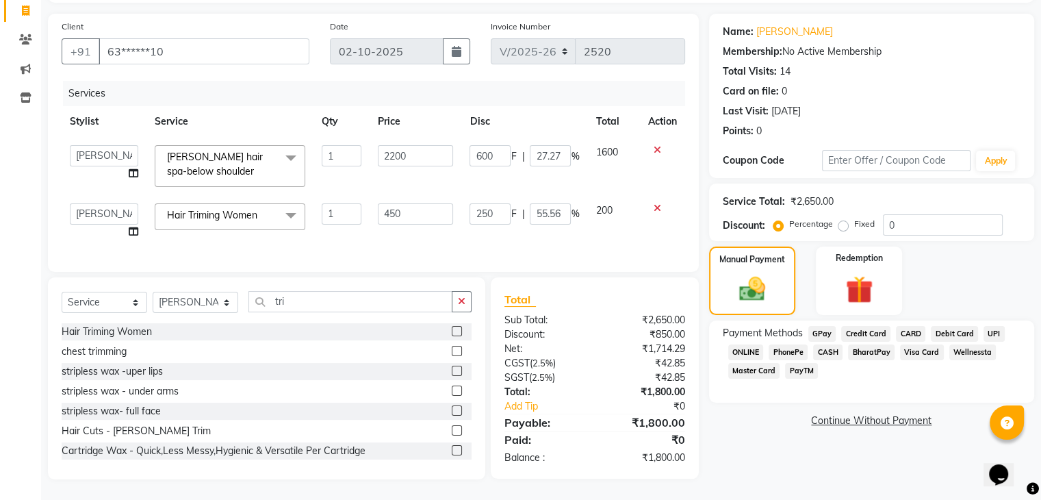
click at [908, 326] on span "CARD" at bounding box center [910, 334] width 29 height 16
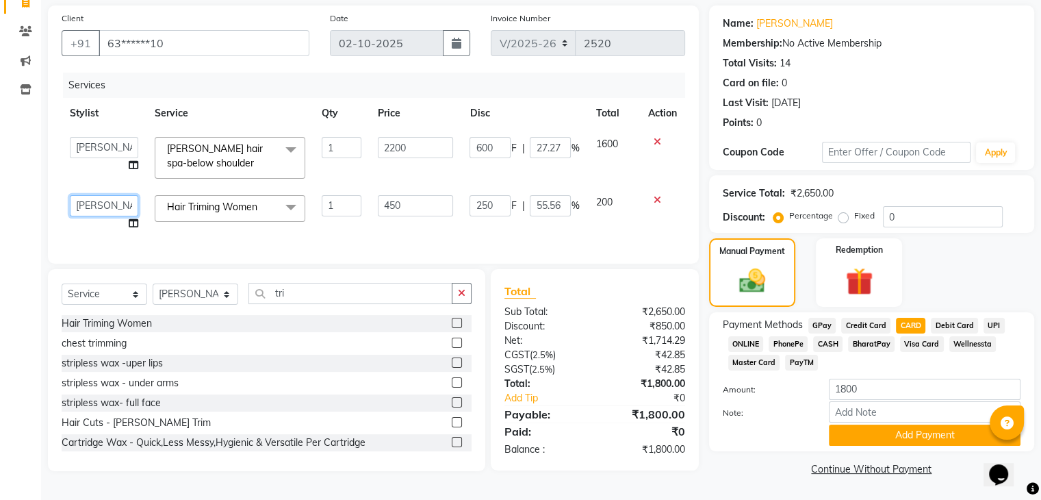
click at [99, 201] on select "[PERSON_NAME] Danish Poonam [PERSON_NAME] [PERSON_NAME] [PERSON_NAME]" at bounding box center [104, 205] width 68 height 21
select select "35434"
click at [309, 232] on td "Hair Triming Women x Hair Wash & Styling - Hair Wash & Dry ([DEMOGRAPHIC_DATA])…" at bounding box center [229, 213] width 167 height 52
click at [910, 437] on button "Add Payment" at bounding box center [925, 434] width 192 height 21
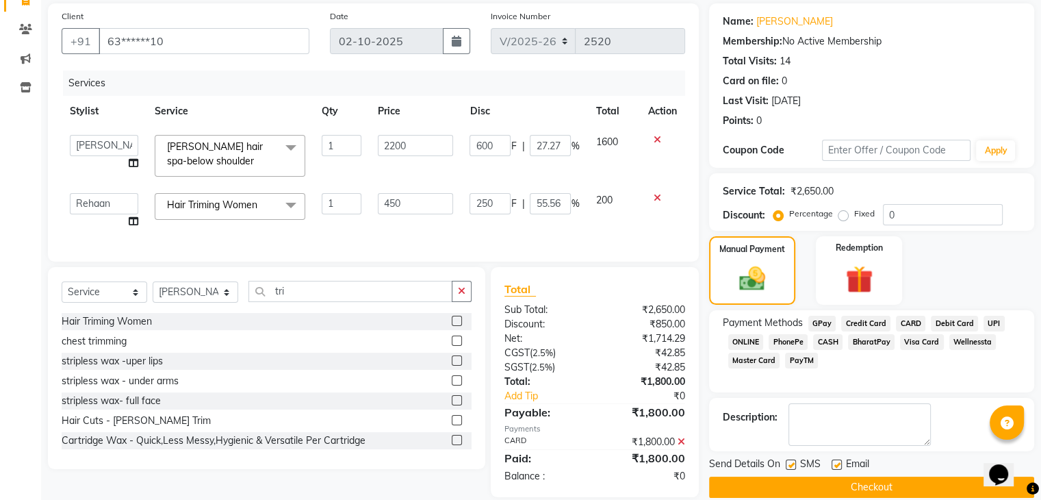
click at [836, 462] on label at bounding box center [837, 464] width 10 height 10
click at [836, 462] on input "checkbox" at bounding box center [836, 465] width 9 height 9
checkbox input "false"
click at [788, 463] on label at bounding box center [791, 464] width 10 height 10
click at [788, 463] on input "checkbox" at bounding box center [790, 465] width 9 height 9
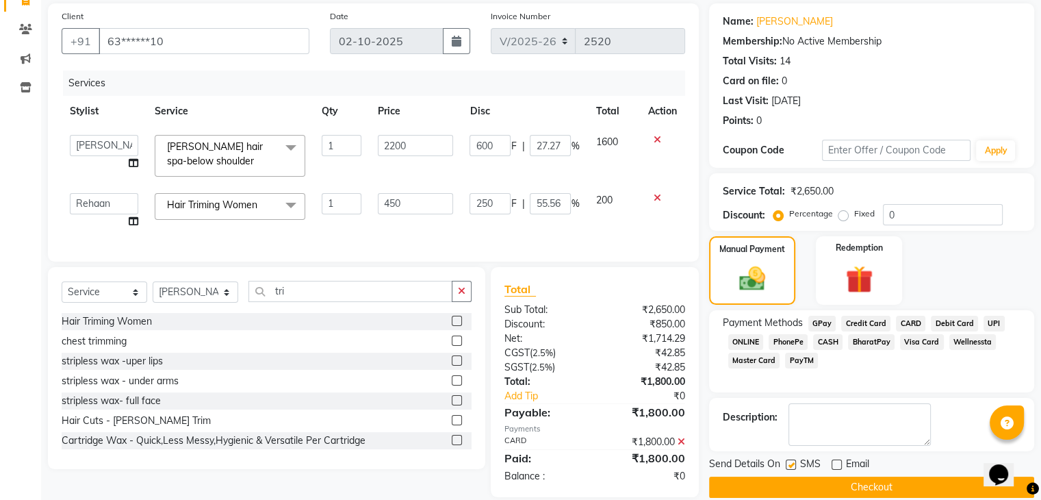
checkbox input "false"
click at [810, 483] on button "Checkout" at bounding box center [871, 486] width 325 height 21
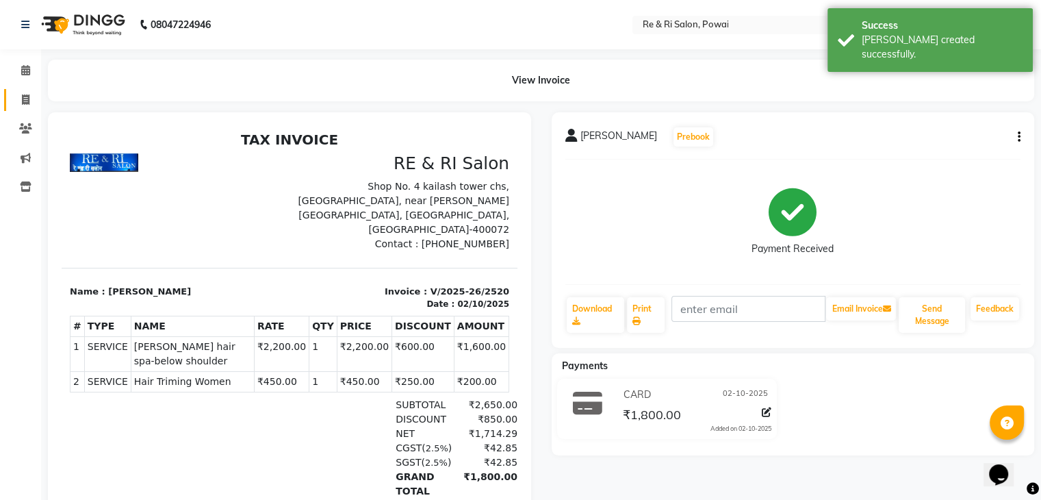
click at [27, 90] on link "Invoice" at bounding box center [20, 100] width 33 height 23
select select "service"
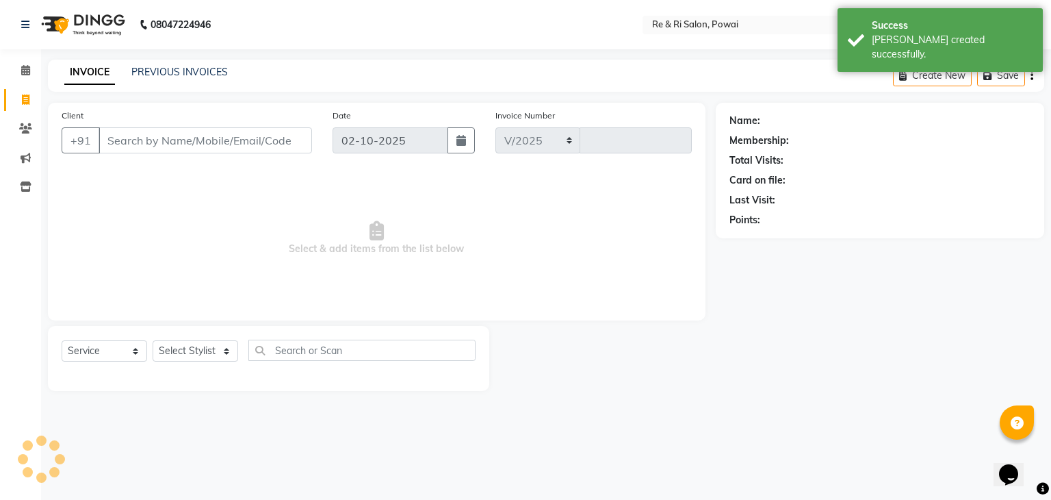
select select "5364"
type input "2521"
click at [153, 66] on link "PREVIOUS INVOICES" at bounding box center [179, 72] width 97 height 12
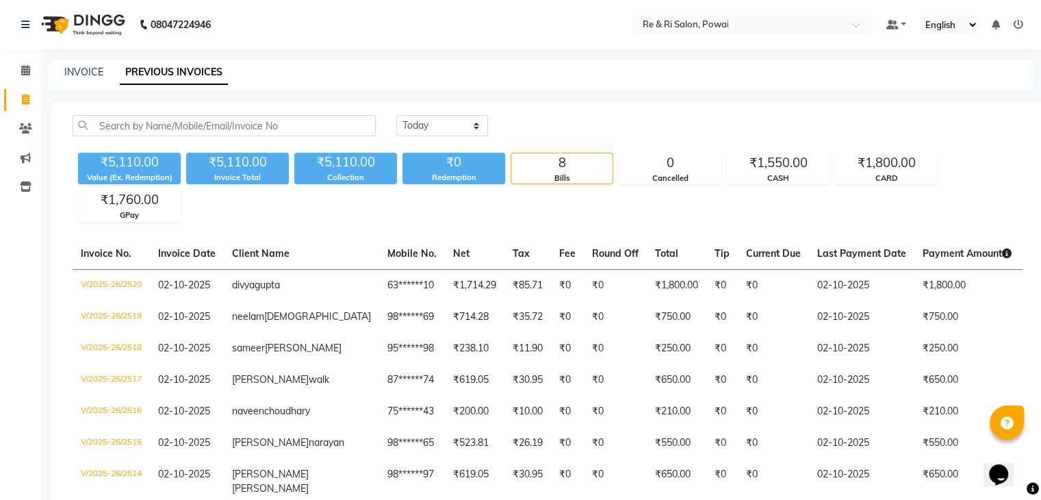
scroll to position [175, 0]
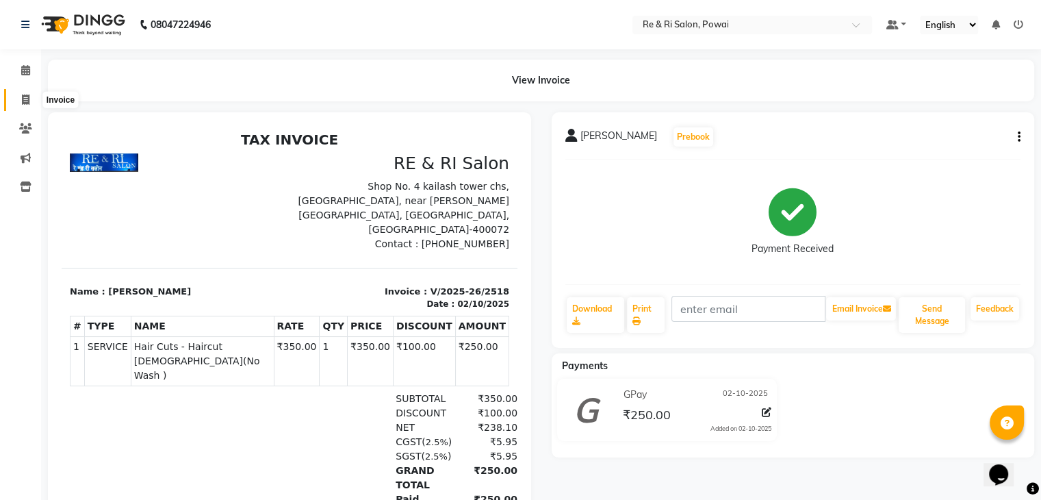
drag, startPoint x: 0, startPoint y: 0, endPoint x: 19, endPoint y: 94, distance: 96.4
click at [19, 94] on span at bounding box center [26, 100] width 24 height 16
select select "service"
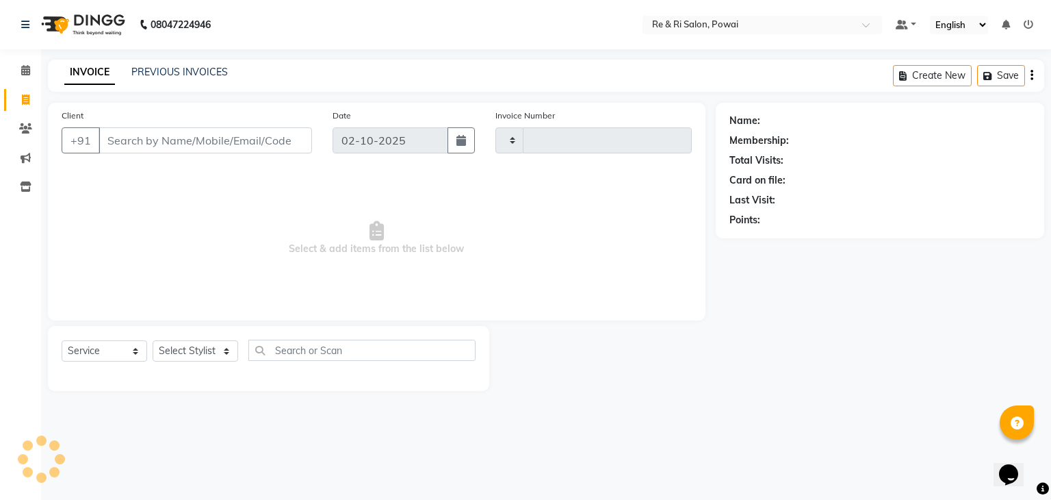
type input "2521"
select select "5364"
click at [144, 155] on div "Client +91" at bounding box center [186, 136] width 271 height 56
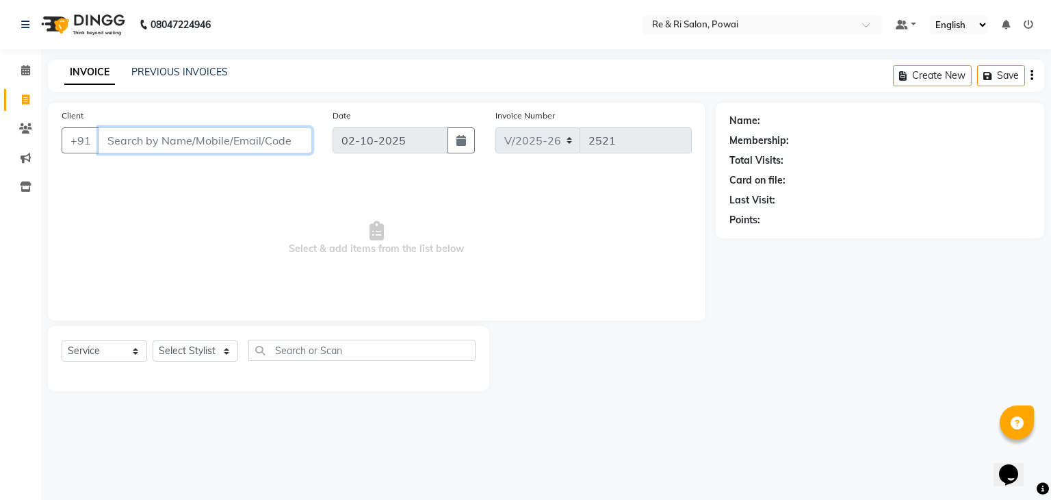
click at [125, 146] on input "Client" at bounding box center [206, 140] width 214 height 26
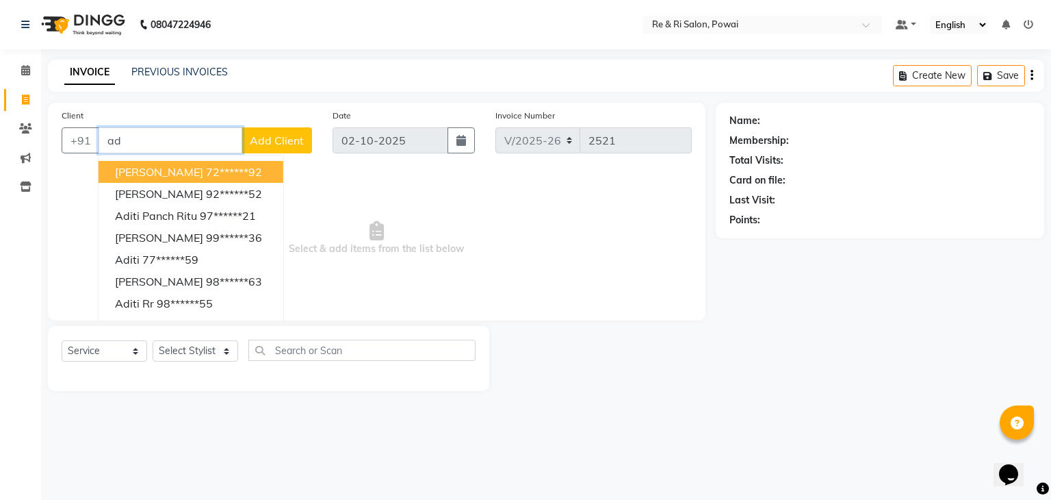
type input "a"
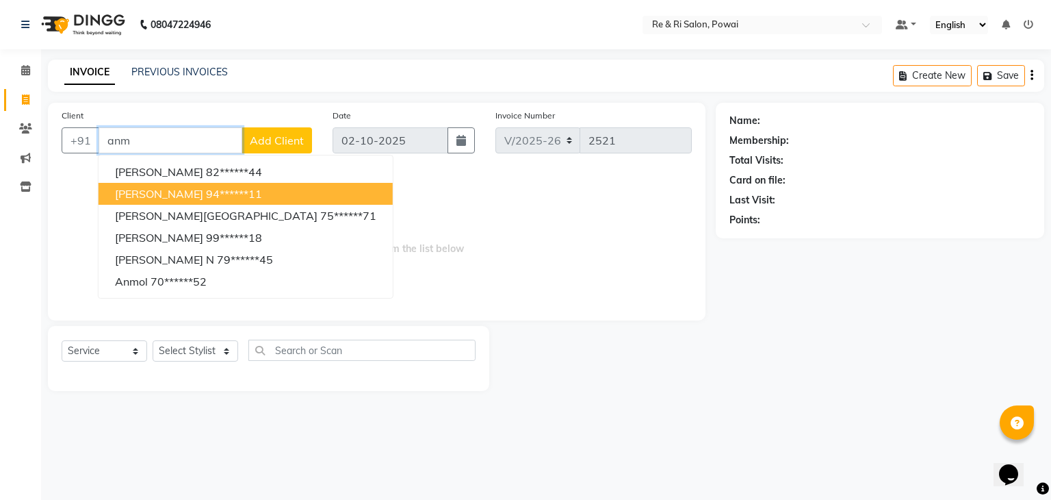
click at [151, 198] on span "anmol malik" at bounding box center [159, 194] width 88 height 14
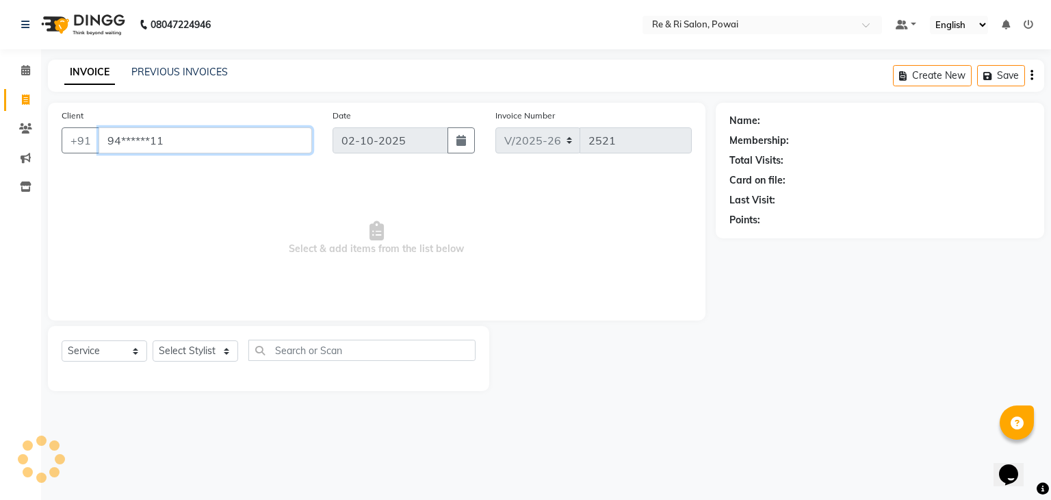
type input "94******11"
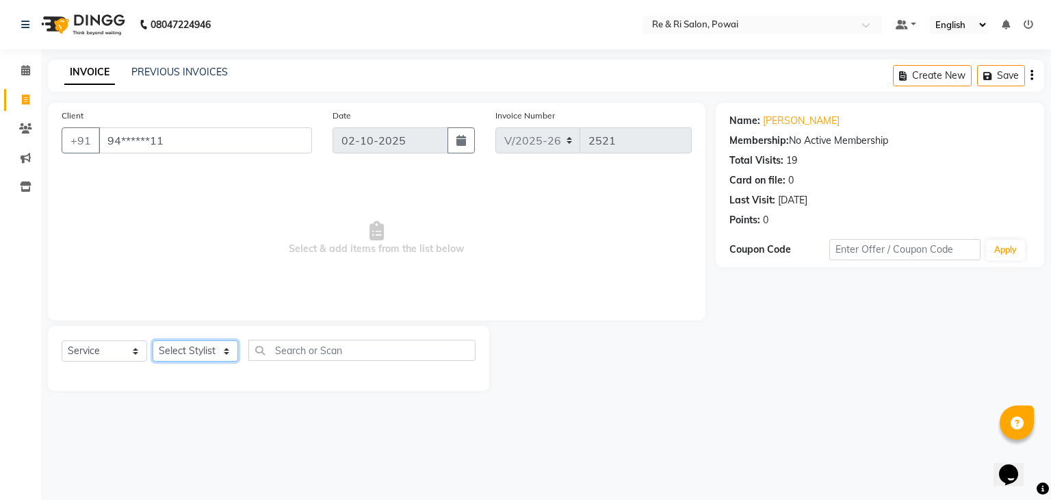
click at [227, 346] on select "Select Stylist [PERSON_NAME] Danish Poonam [PERSON_NAME] [PERSON_NAME] [PERSON_…" at bounding box center [196, 350] width 86 height 21
select select "35434"
click at [153, 341] on select "Select Stylist [PERSON_NAME] Danish Poonam [PERSON_NAME] [PERSON_NAME] [PERSON_…" at bounding box center [196, 350] width 86 height 21
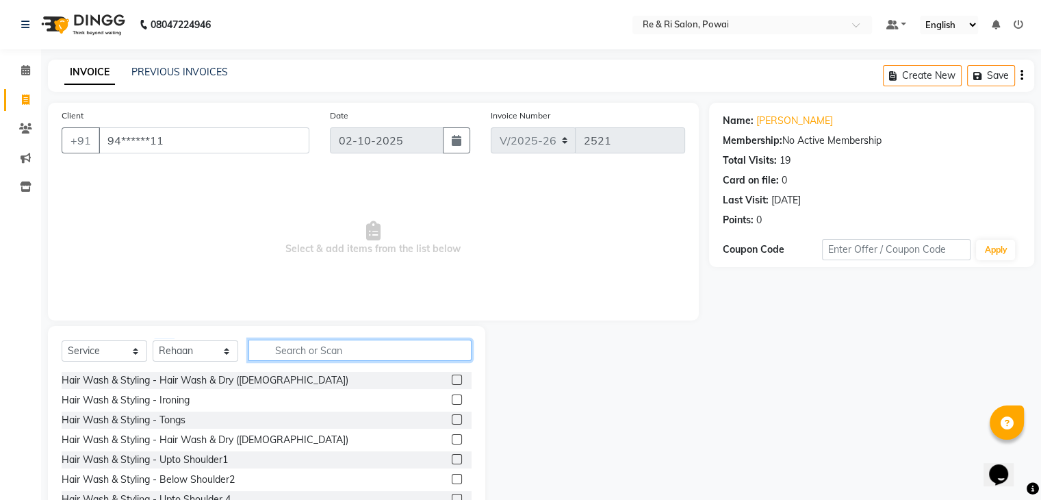
click at [292, 348] on input "text" at bounding box center [359, 349] width 223 height 21
type input "h"
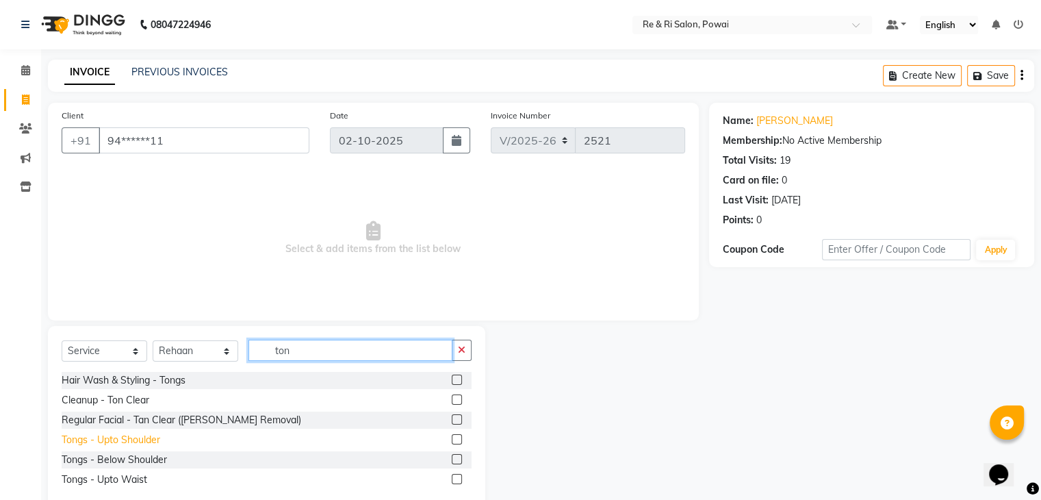
type input "ton"
click at [110, 444] on div "Tongs - Upto Shoulder" at bounding box center [111, 440] width 99 height 14
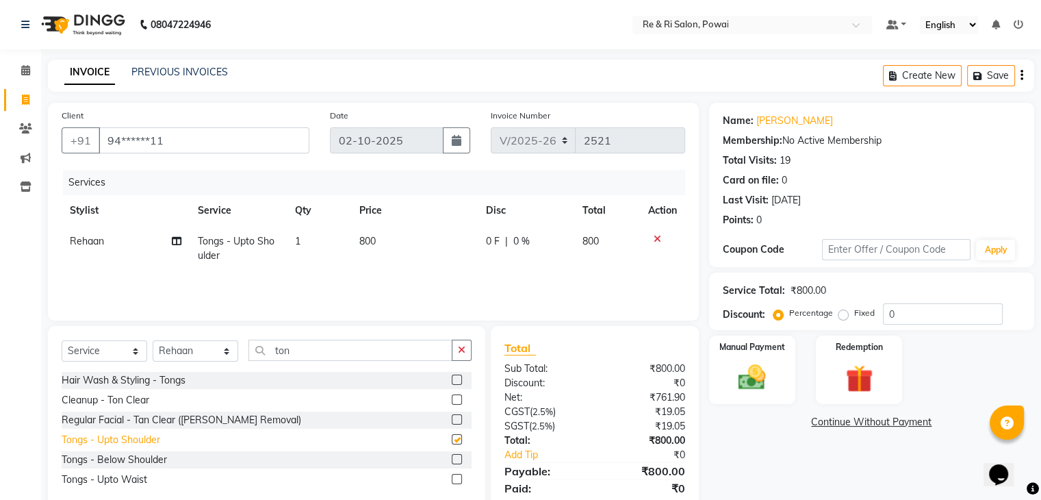
checkbox input "false"
click at [301, 346] on input "ton" at bounding box center [350, 349] width 204 height 21
click at [298, 346] on input "ton" at bounding box center [350, 349] width 204 height 21
type input "t"
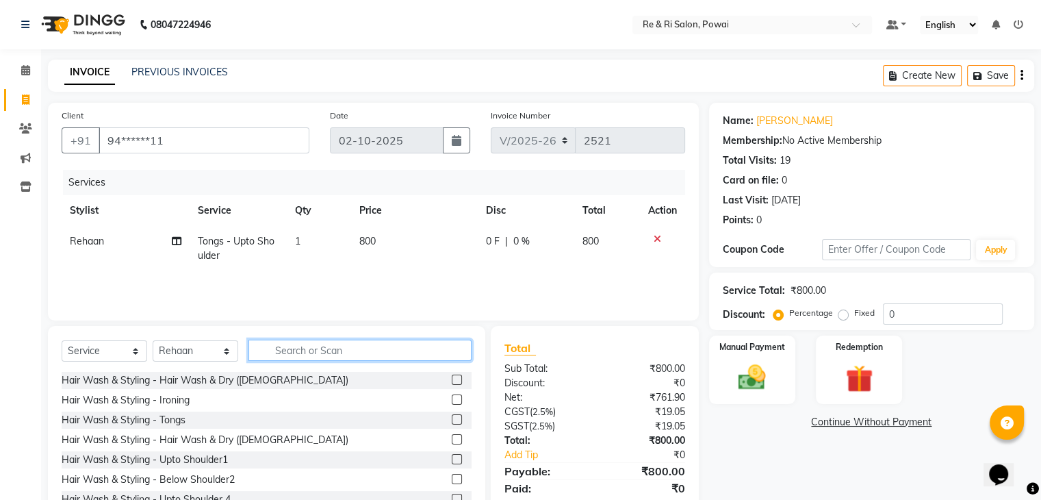
click at [298, 346] on input "text" at bounding box center [359, 349] width 223 height 21
click at [296, 348] on input "text" at bounding box center [359, 349] width 223 height 21
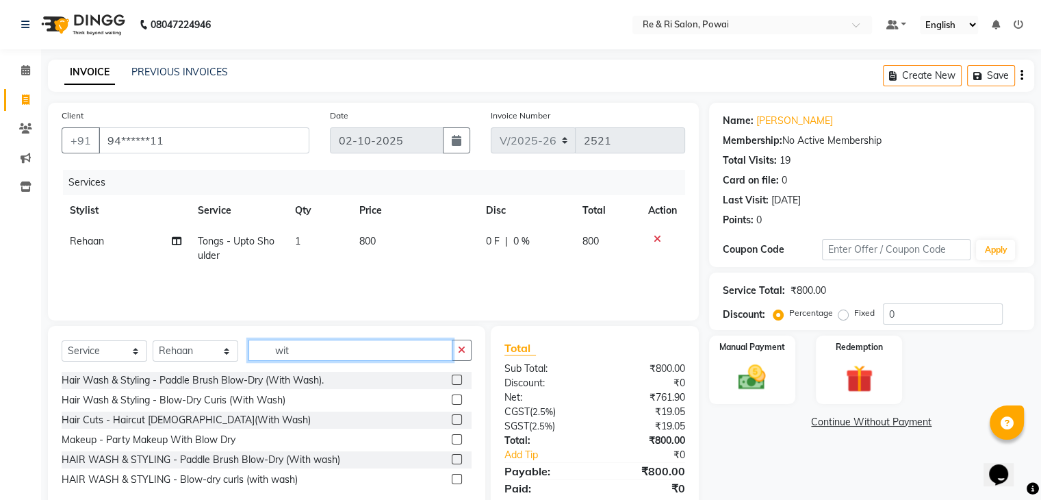
scroll to position [49, 0]
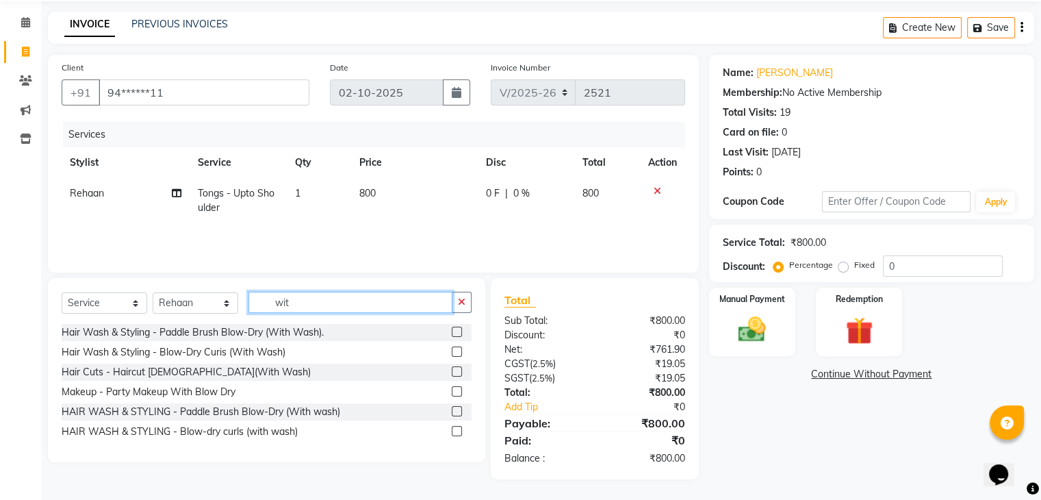
click at [298, 307] on input "wit" at bounding box center [350, 302] width 204 height 21
type input "w"
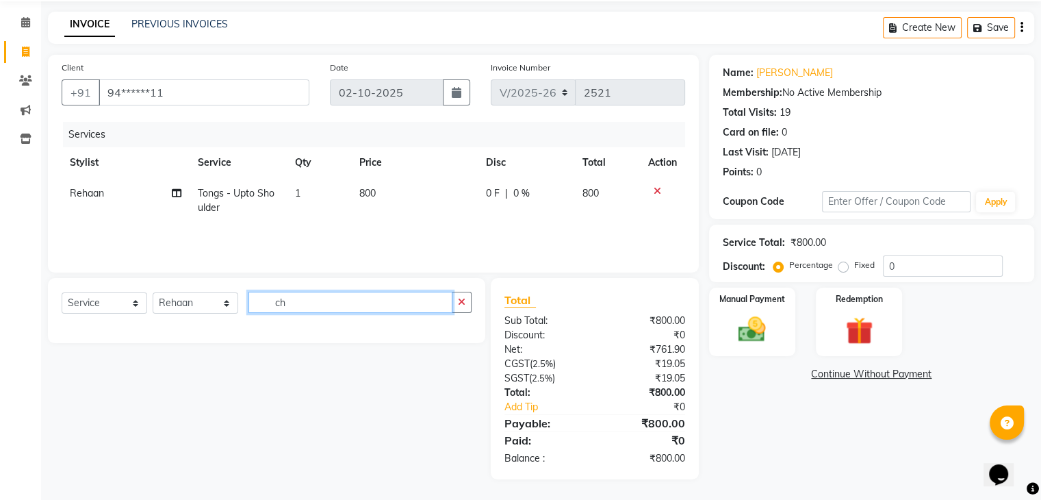
type input "c"
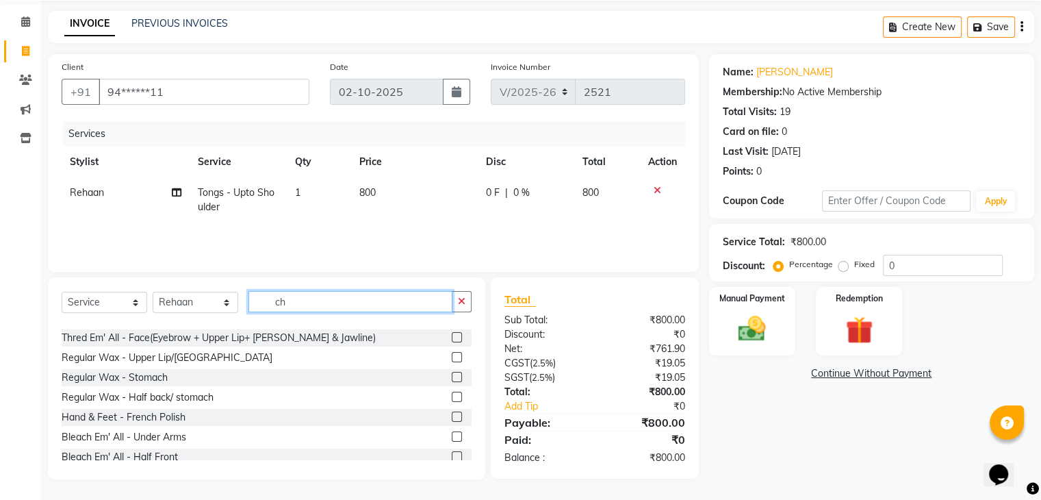
scroll to position [46, 0]
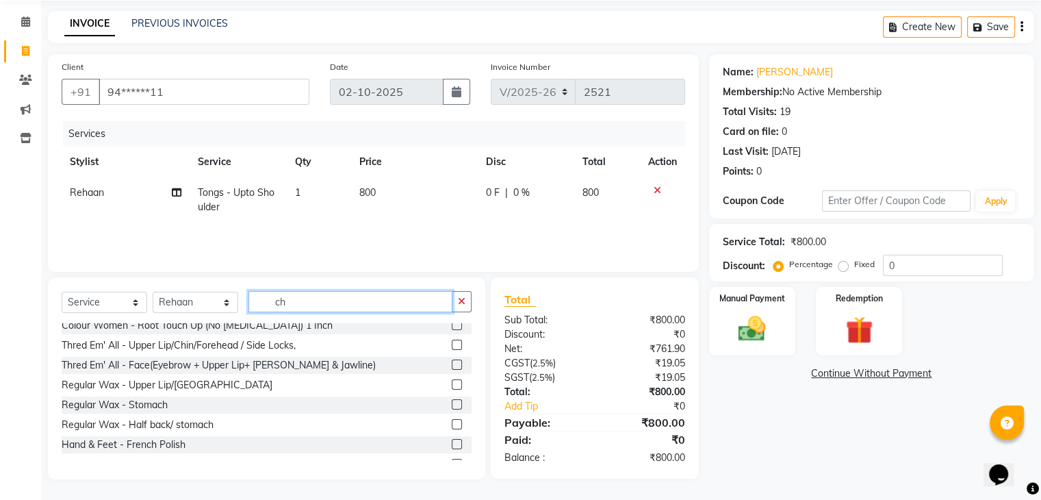
type input "ch"
